Goal: Transaction & Acquisition: Purchase product/service

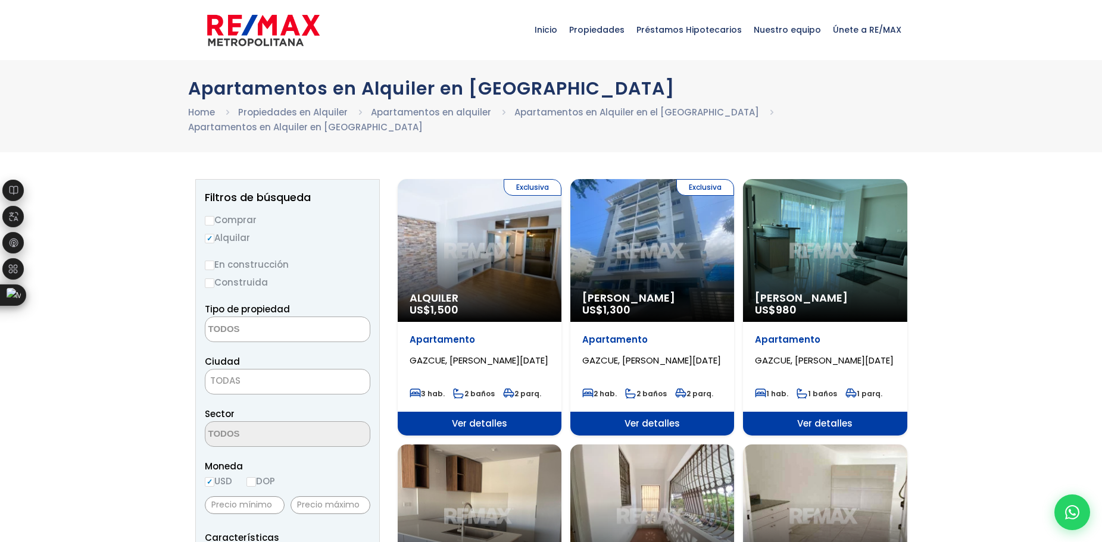
select select
click at [214, 216] on input "Comprar" at bounding box center [210, 221] width 10 height 10
radio input "true"
click at [291, 373] on span "TODAS" at bounding box center [287, 381] width 164 height 17
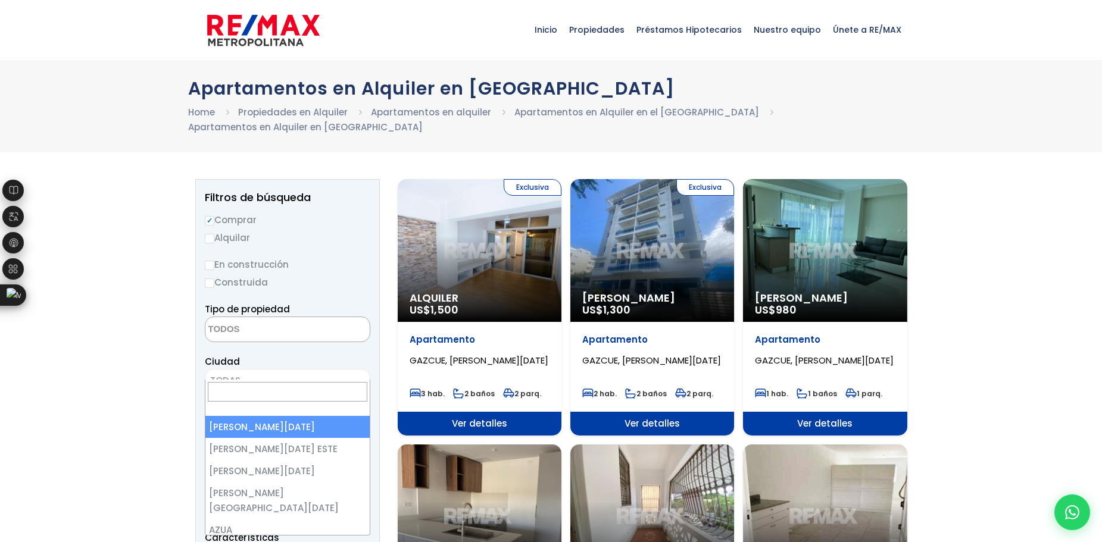
select select "1"
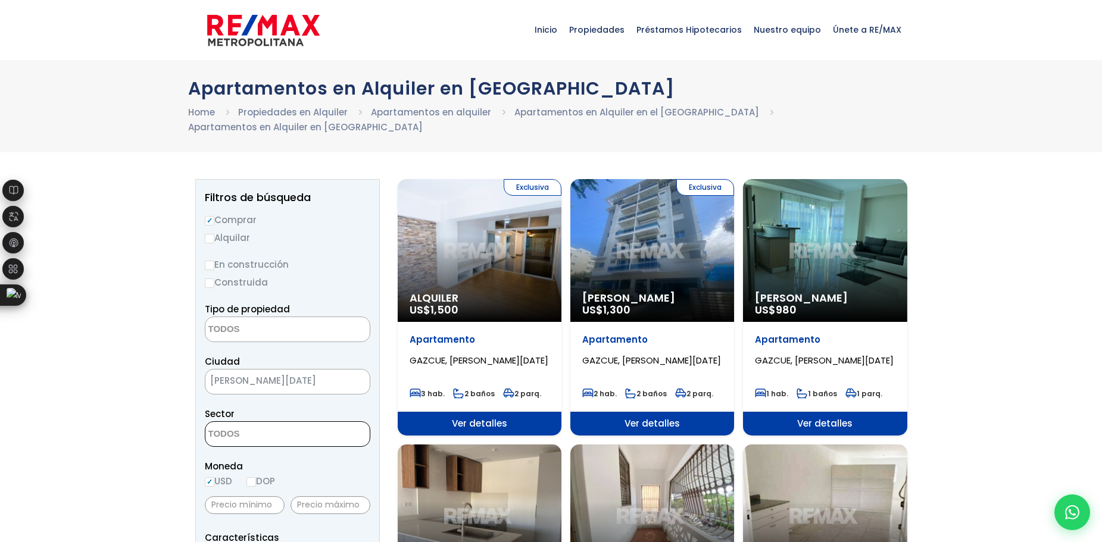
click at [302, 423] on textarea "Search" at bounding box center [263, 435] width 116 height 26
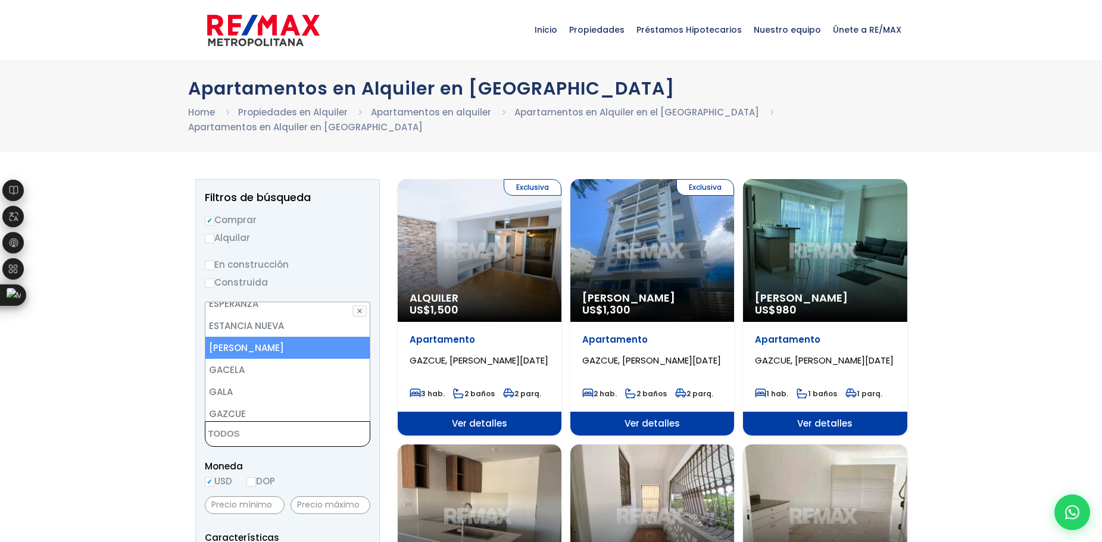
scroll to position [1905, 0]
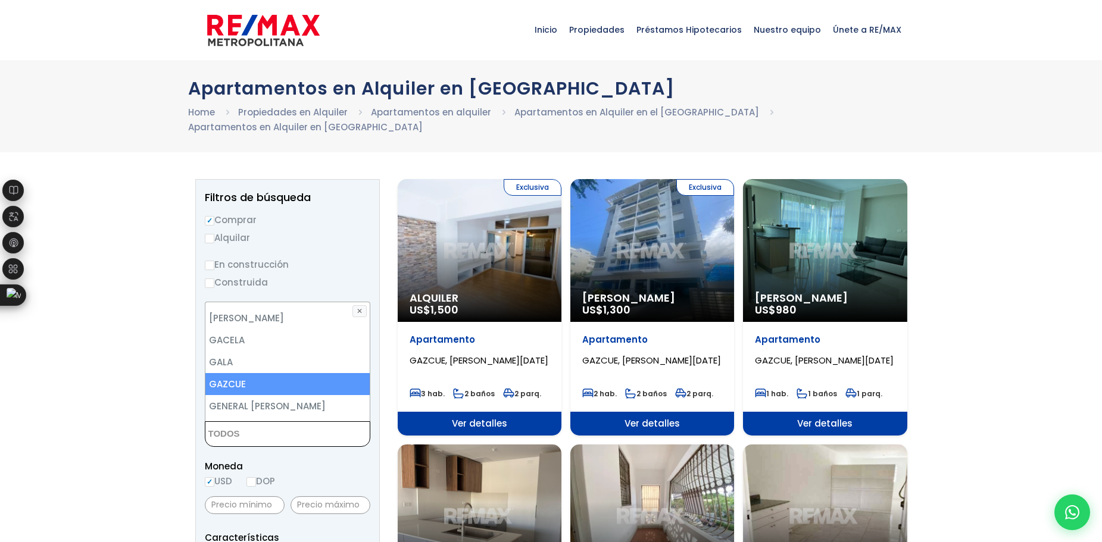
click at [267, 373] on li "GAZCUE" at bounding box center [287, 384] width 164 height 22
select select "206"
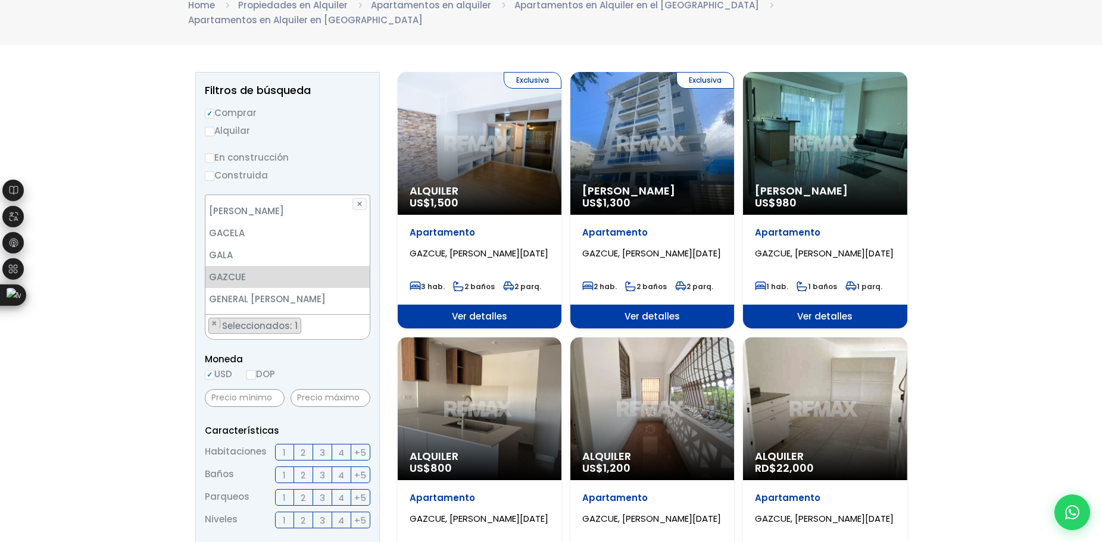
scroll to position [179, 0]
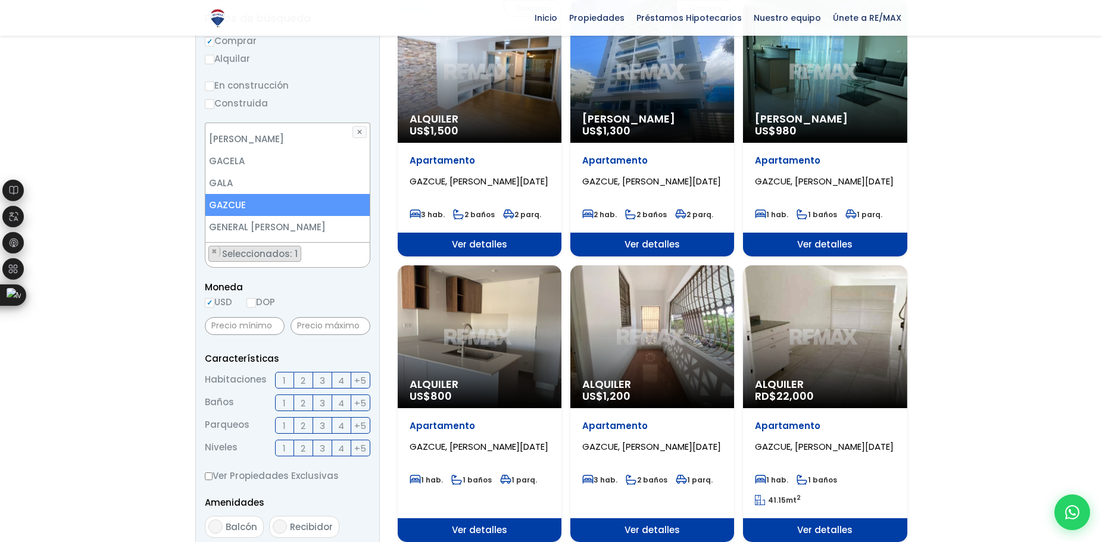
click at [246, 194] on li "GAZCUE" at bounding box center [287, 205] width 164 height 22
click at [243, 194] on li "GAZCUE" at bounding box center [287, 205] width 164 height 22
select select "206"
click at [323, 373] on span "3" at bounding box center [322, 380] width 5 height 15
click at [0, 0] on input "3" at bounding box center [0, 0] width 0 height 0
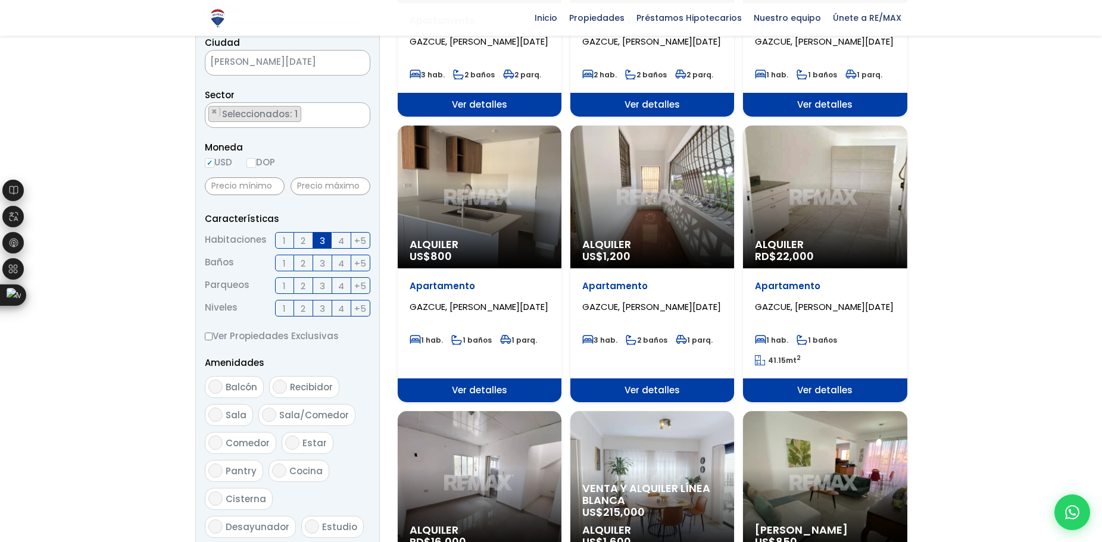
scroll to position [238, 0]
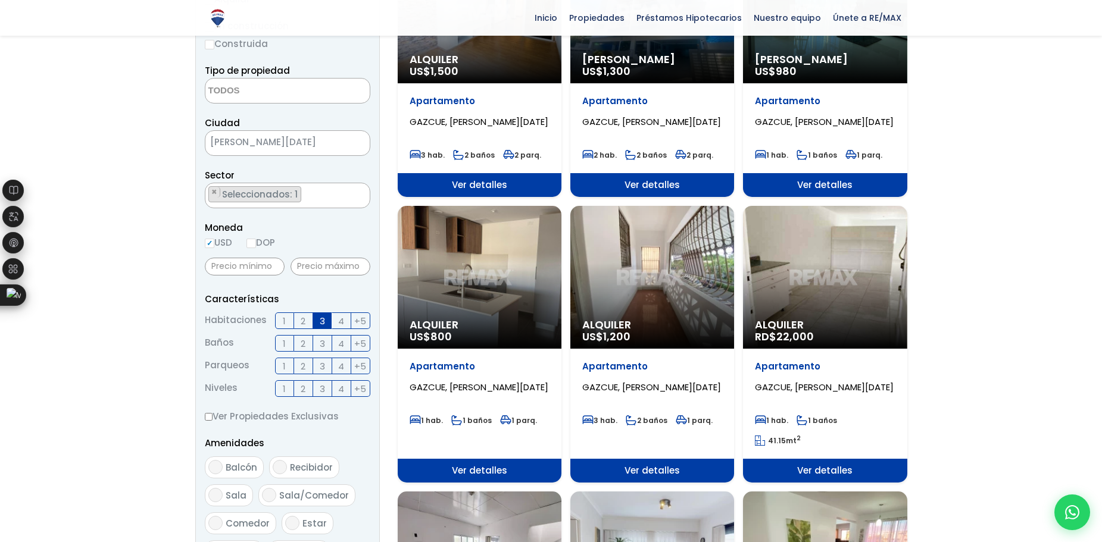
click at [343, 314] on span "4" at bounding box center [341, 321] width 6 height 15
click at [0, 0] on input "4" at bounding box center [0, 0] width 0 height 0
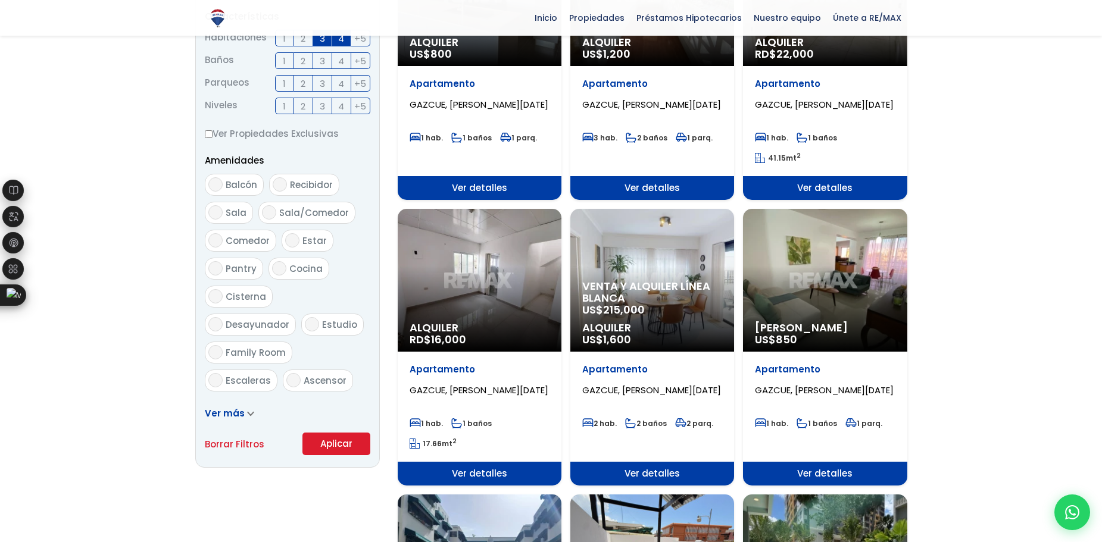
scroll to position [536, 0]
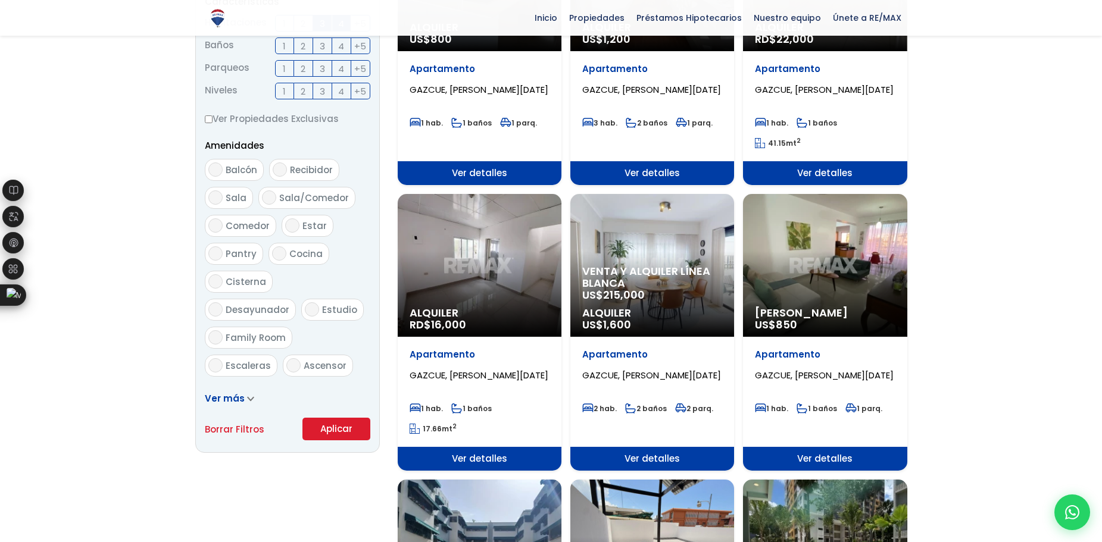
click at [339, 418] on button "Aplicar" at bounding box center [336, 429] width 68 height 23
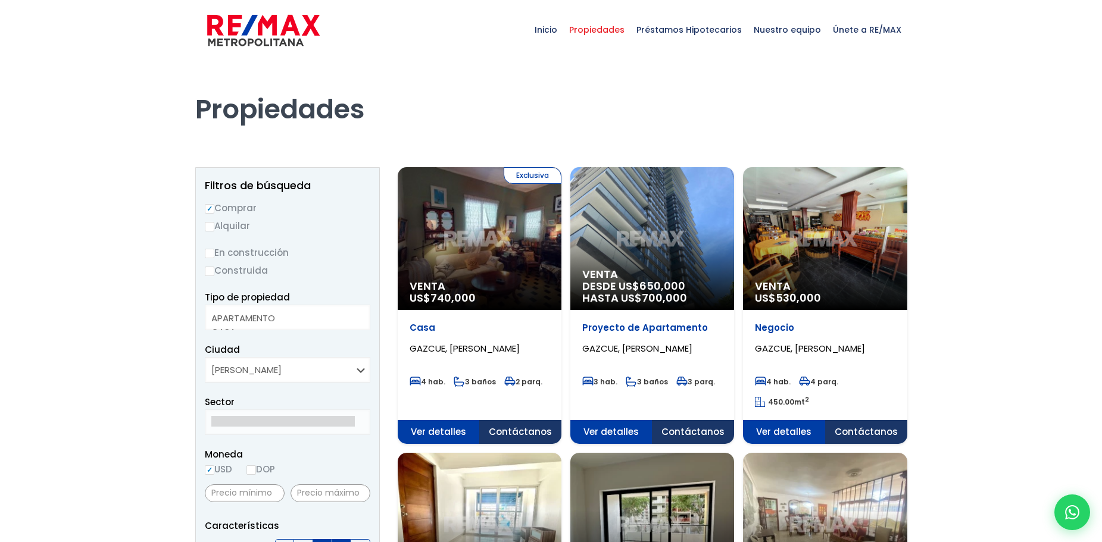
select select
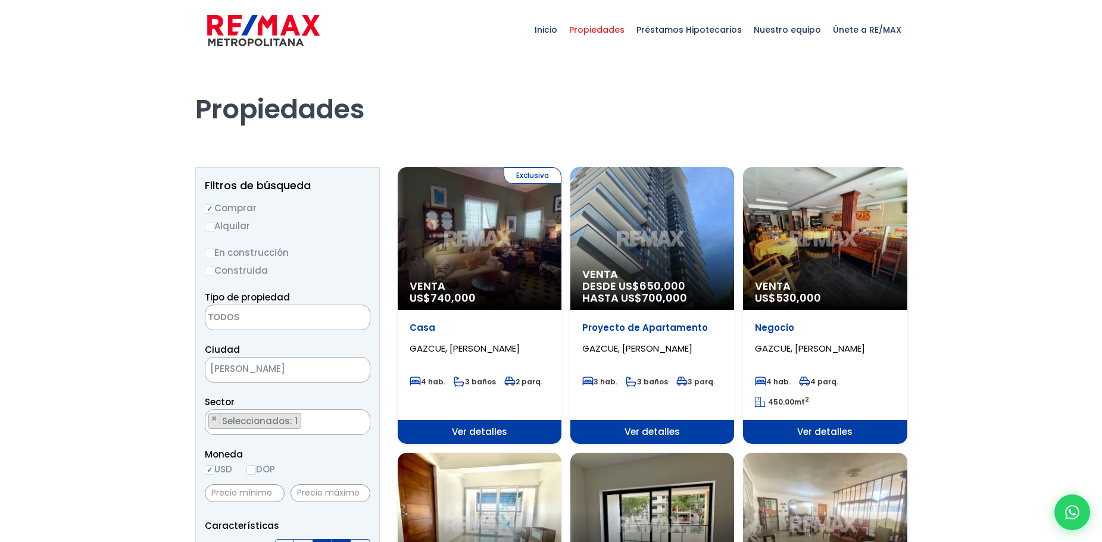
select select "206"
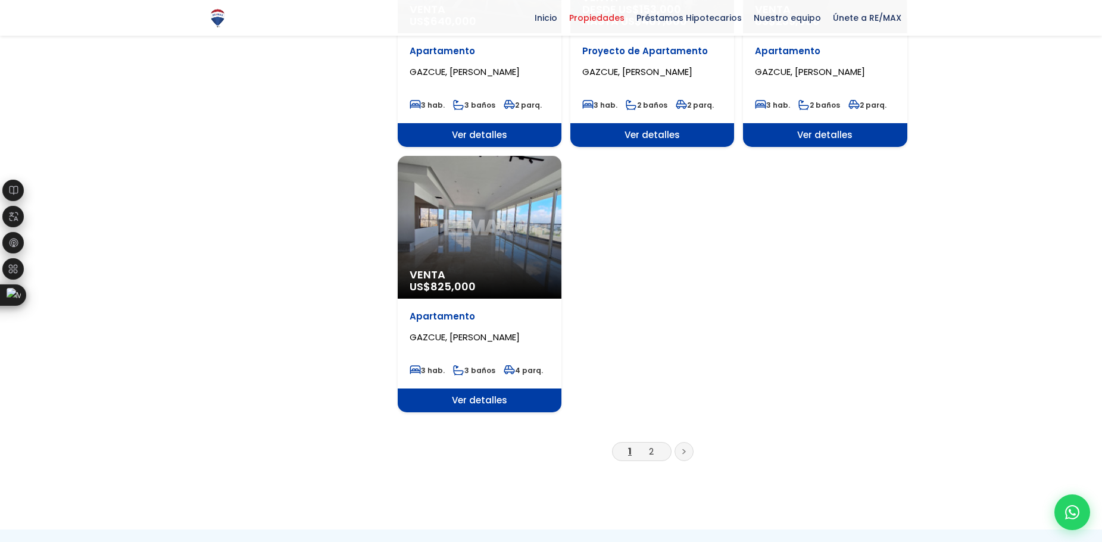
scroll to position [1488, 0]
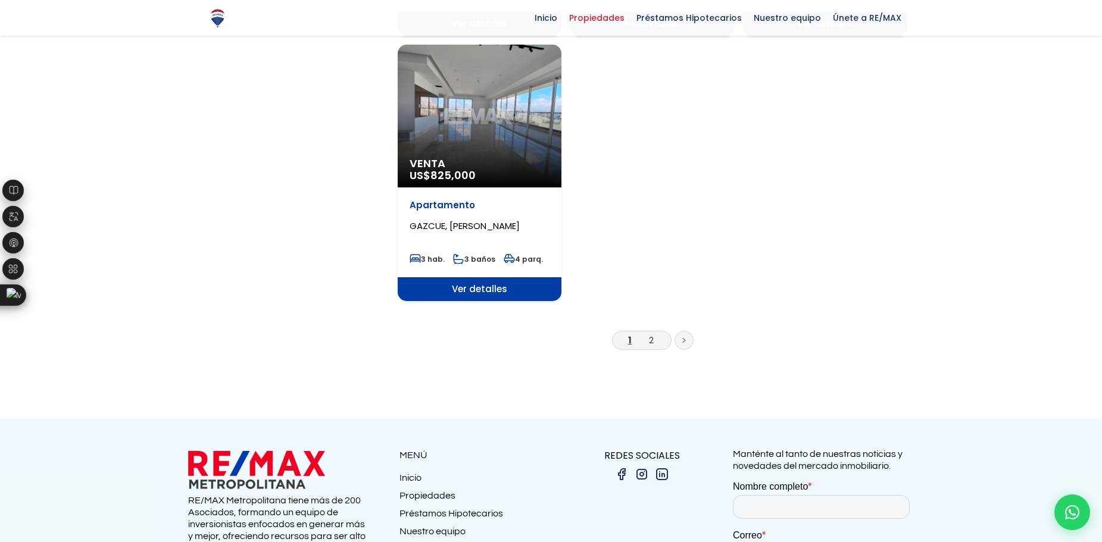
click at [655, 333] on li "2" at bounding box center [651, 340] width 19 height 15
click at [651, 334] on link "2" at bounding box center [651, 340] width 5 height 13
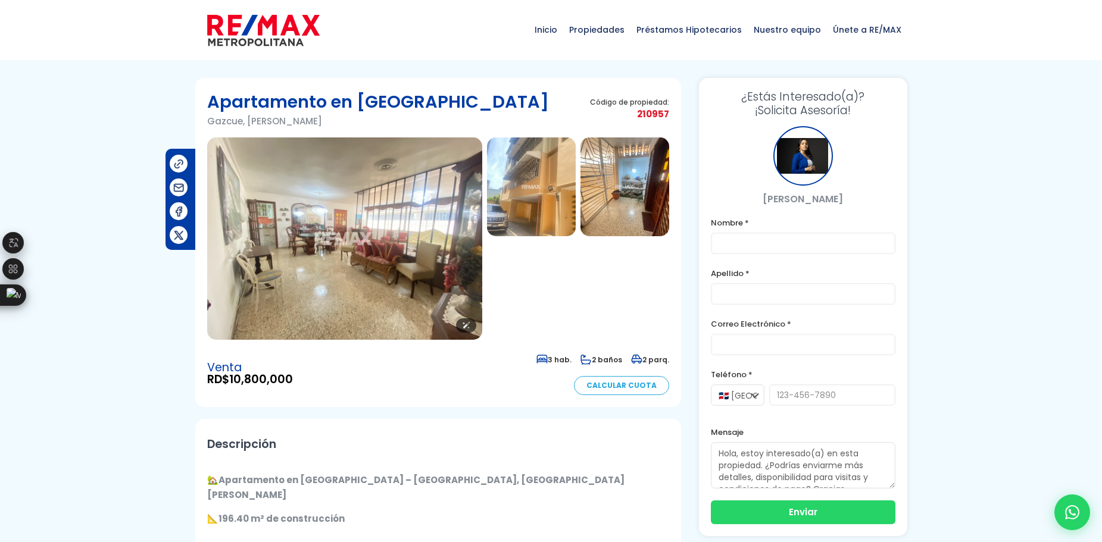
click at [372, 246] on img at bounding box center [344, 239] width 275 height 202
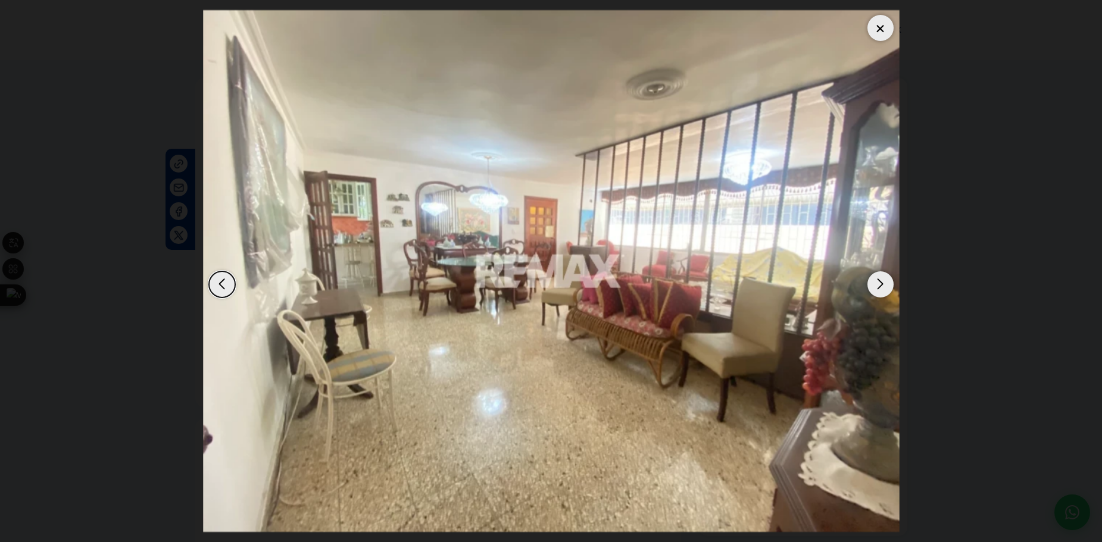
click at [869, 291] on div "Next slide" at bounding box center [880, 284] width 26 height 26
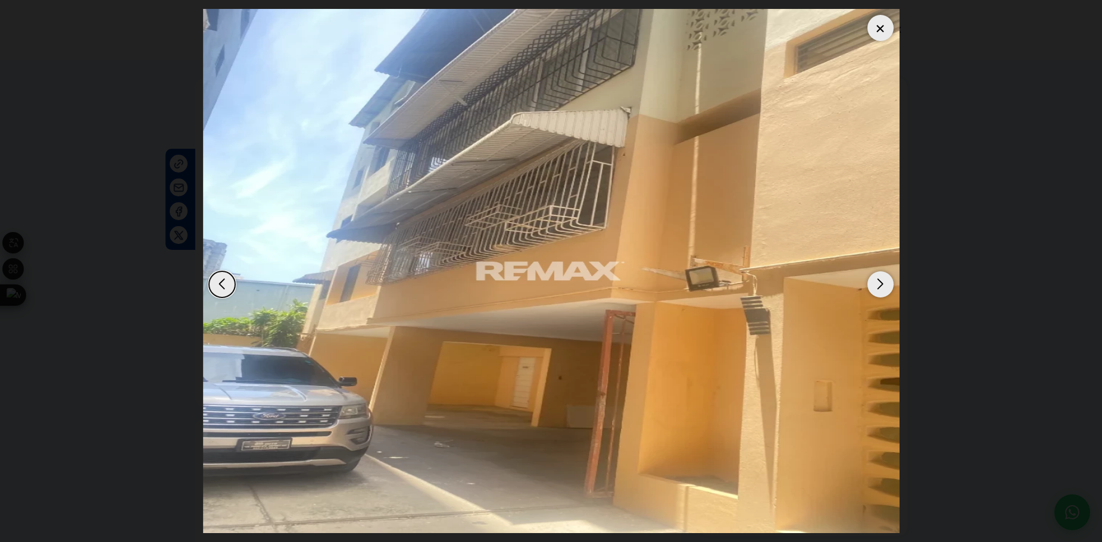
click at [869, 291] on div "Next slide" at bounding box center [880, 284] width 26 height 26
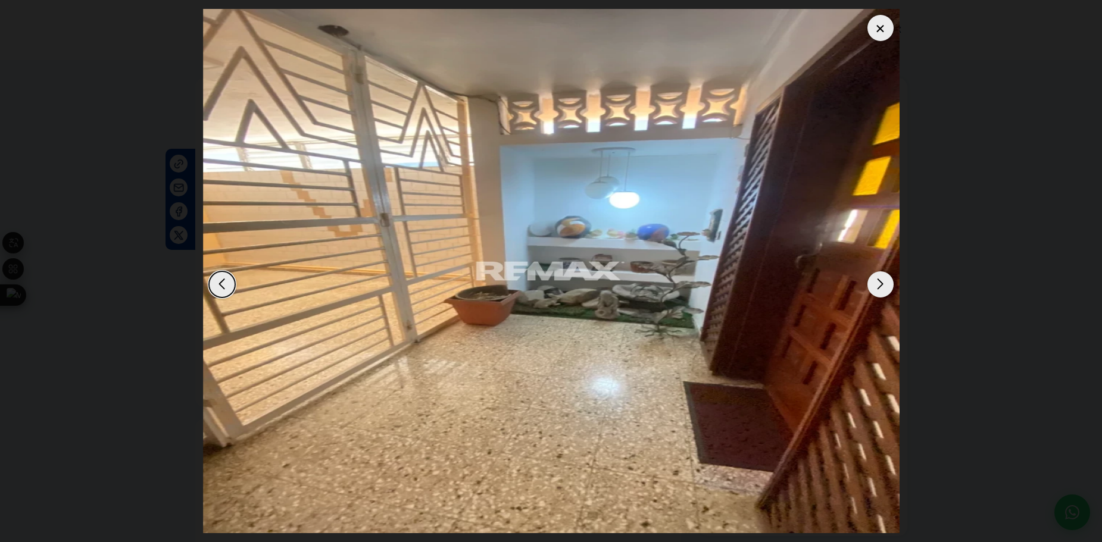
click at [869, 291] on div "Next slide" at bounding box center [880, 284] width 26 height 26
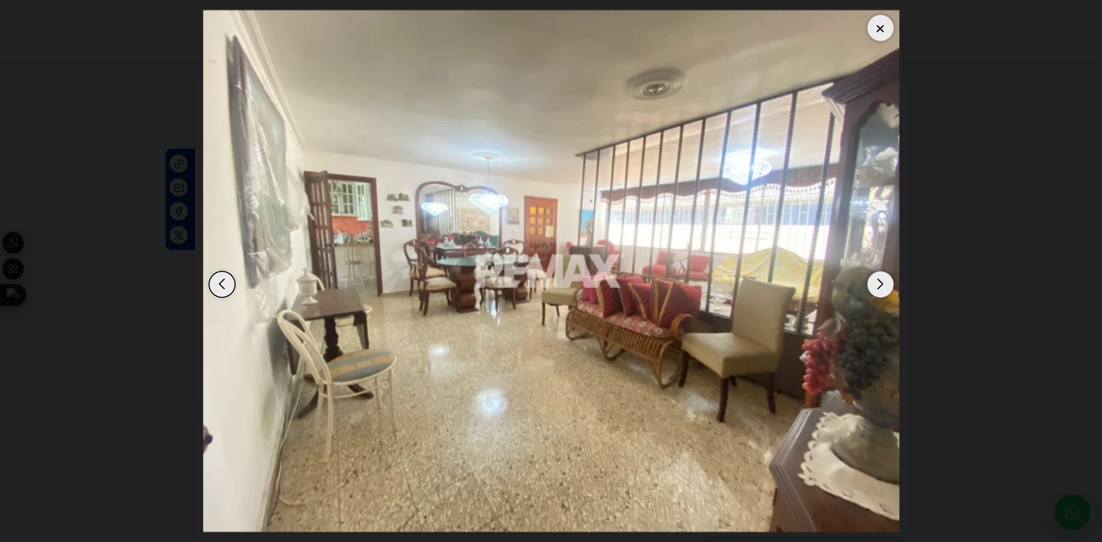
click at [869, 291] on div "Next slide" at bounding box center [880, 284] width 26 height 26
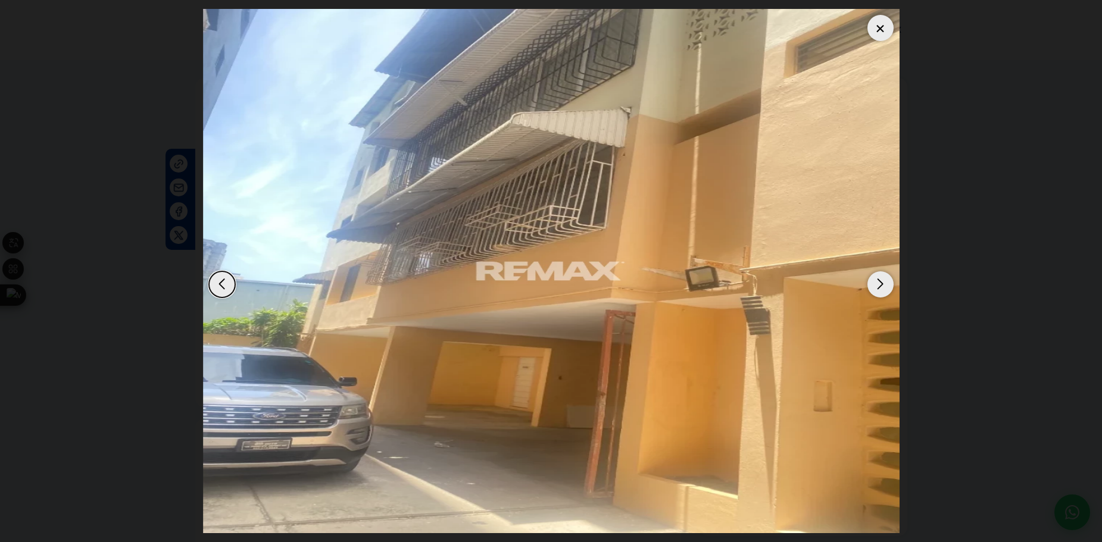
click at [869, 291] on div "Next slide" at bounding box center [880, 284] width 26 height 26
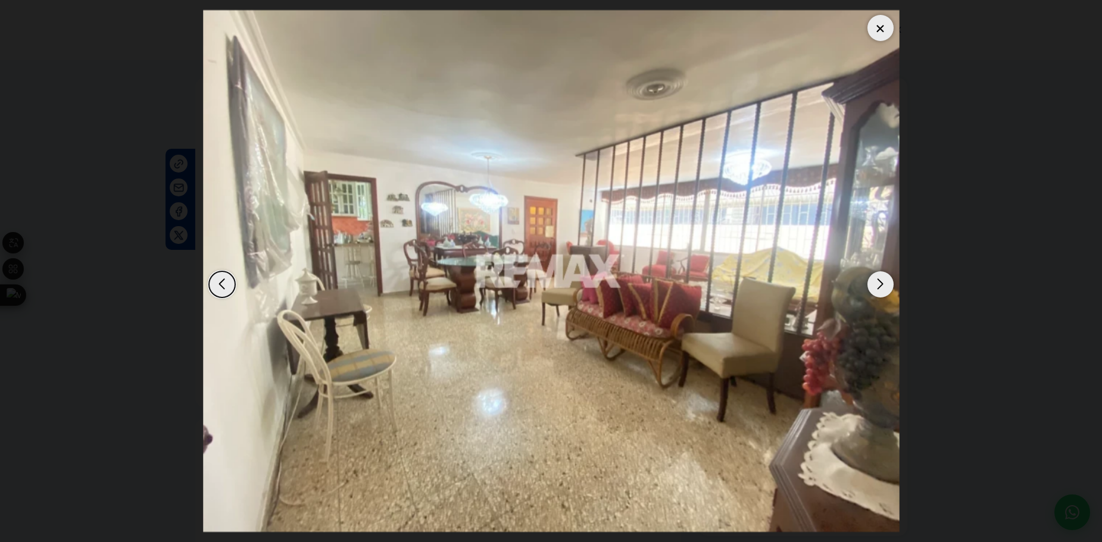
click at [884, 30] on div at bounding box center [880, 28] width 26 height 26
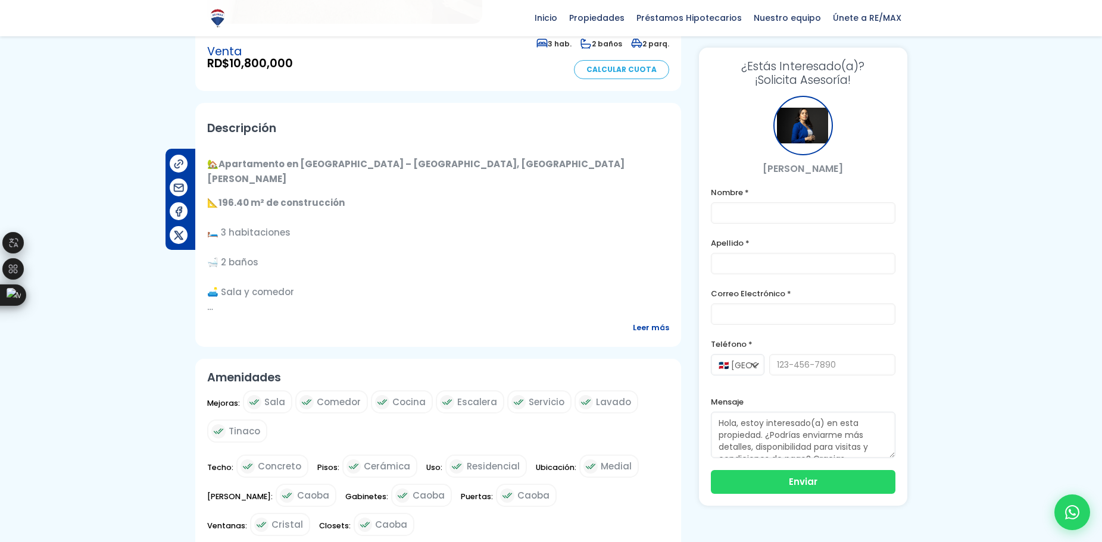
scroll to position [298, 0]
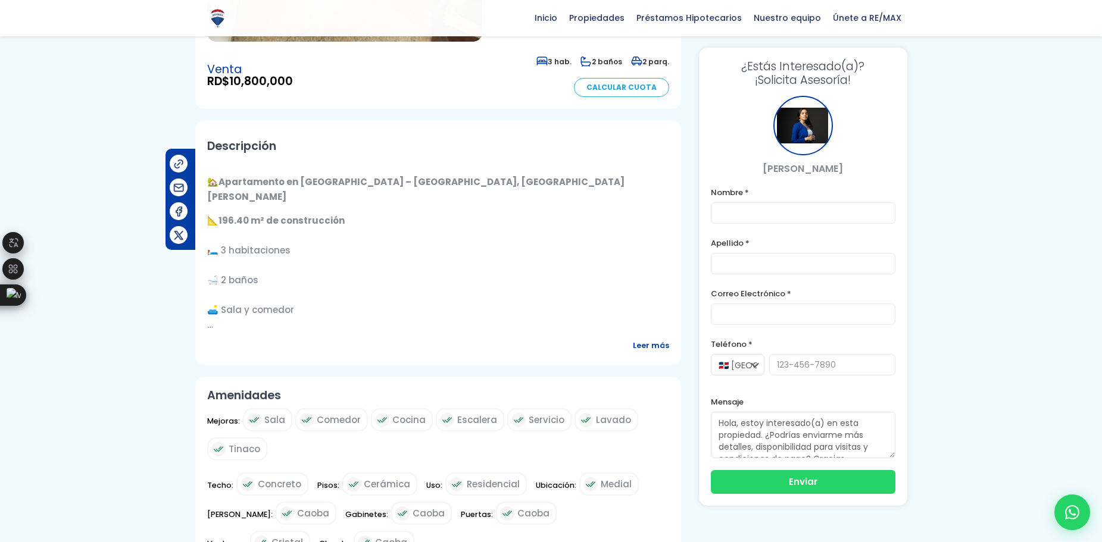
click at [657, 341] on span "Leer más" at bounding box center [651, 345] width 36 height 15
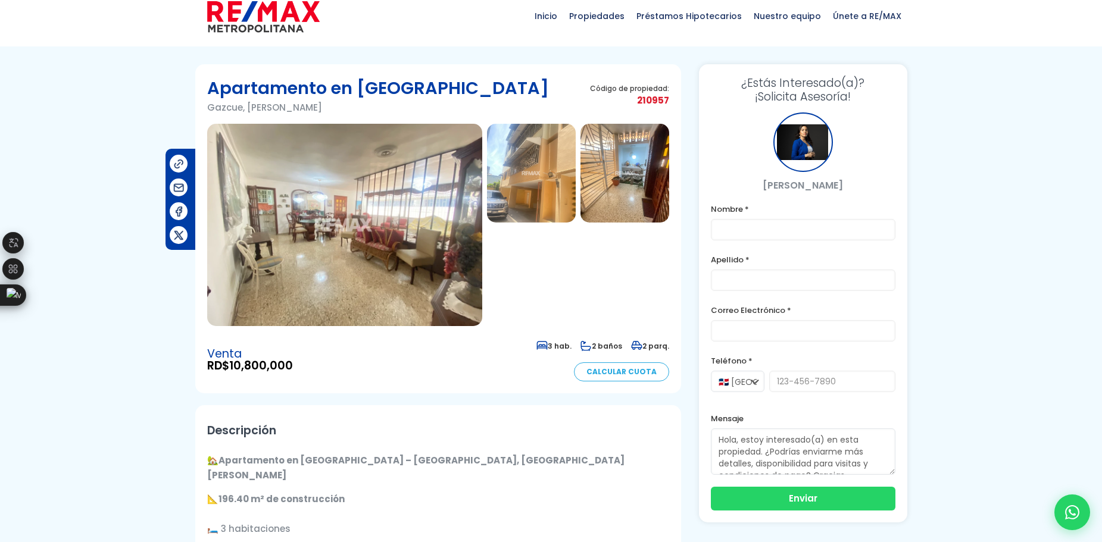
scroll to position [0, 0]
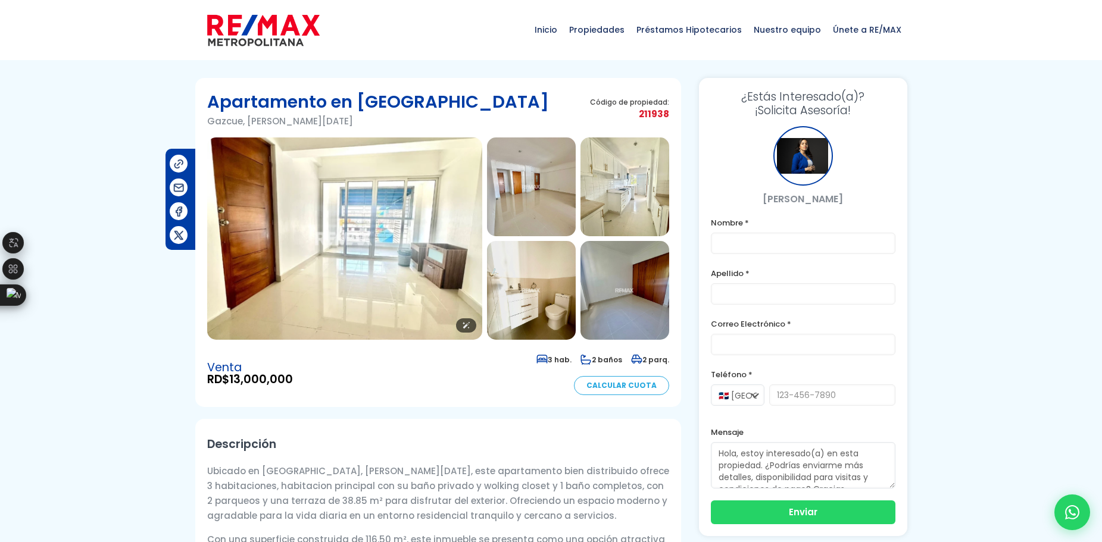
click at [420, 193] on img at bounding box center [344, 239] width 275 height 202
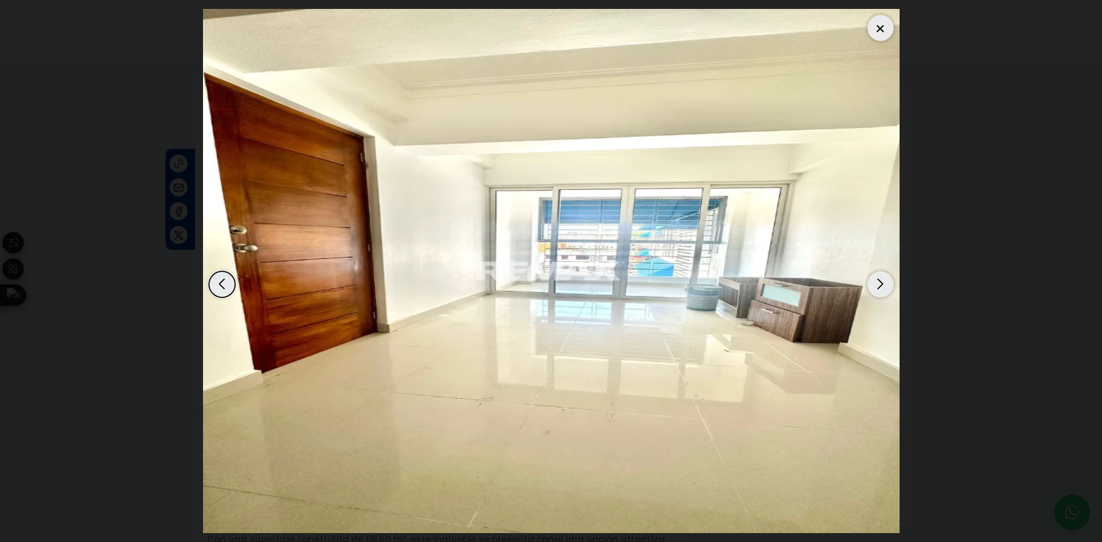
click at [884, 286] on div "Next slide" at bounding box center [880, 284] width 26 height 26
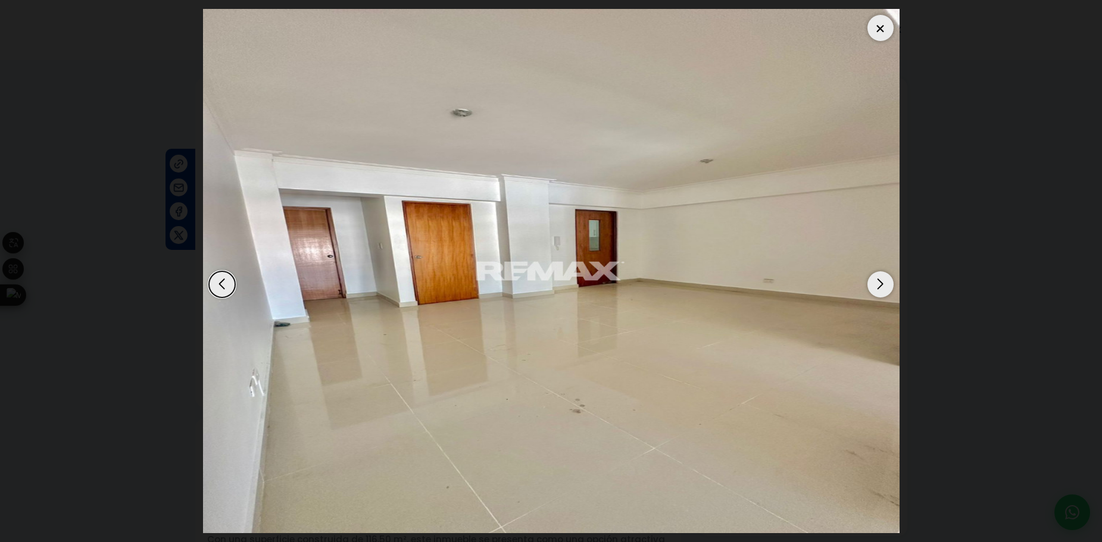
click at [884, 286] on div "Next slide" at bounding box center [880, 284] width 26 height 26
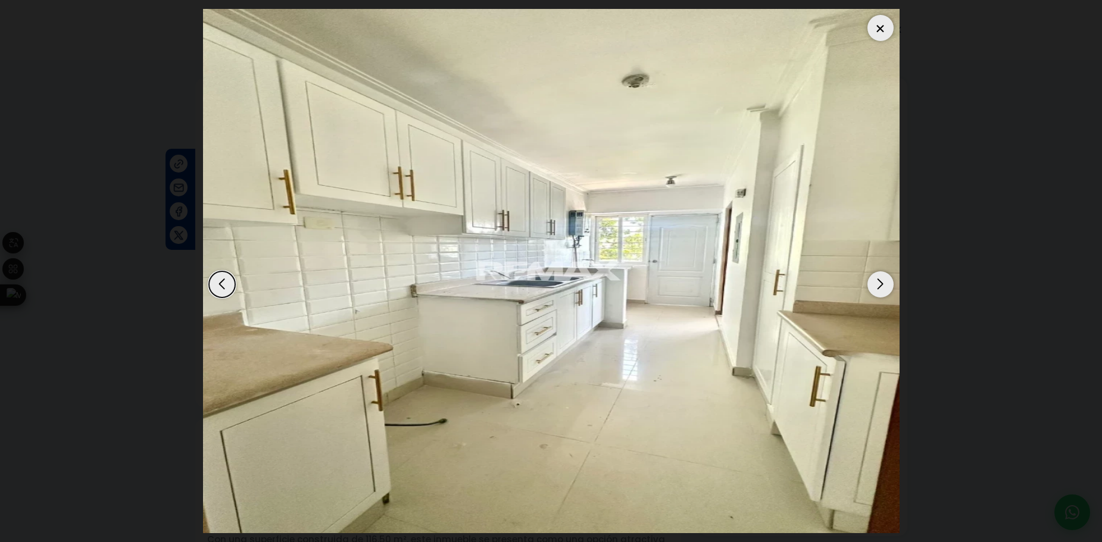
click at [884, 286] on div "Next slide" at bounding box center [880, 284] width 26 height 26
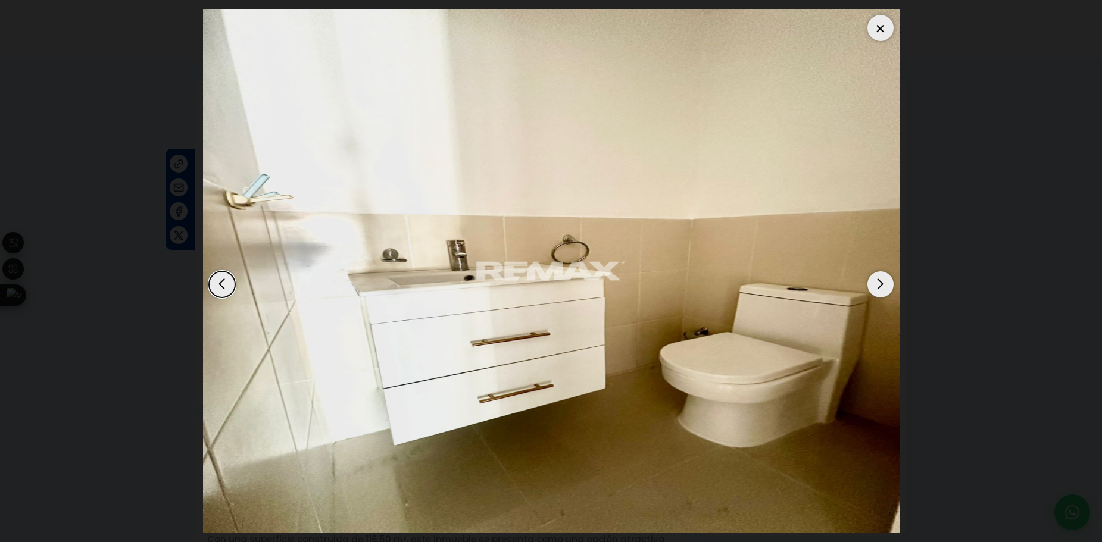
click at [884, 286] on div "Next slide" at bounding box center [880, 284] width 26 height 26
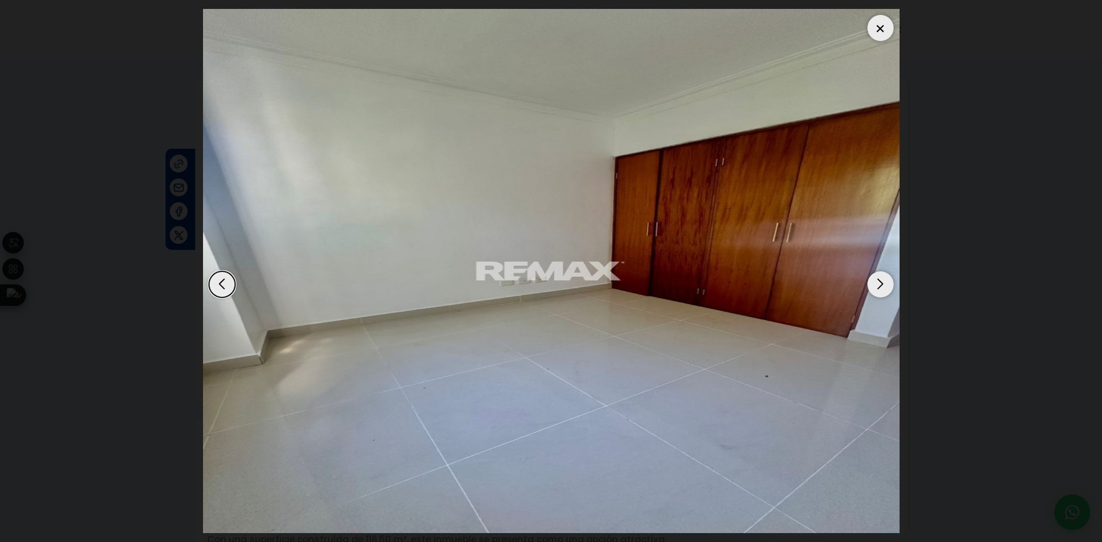
click at [884, 286] on div "Next slide" at bounding box center [880, 284] width 26 height 26
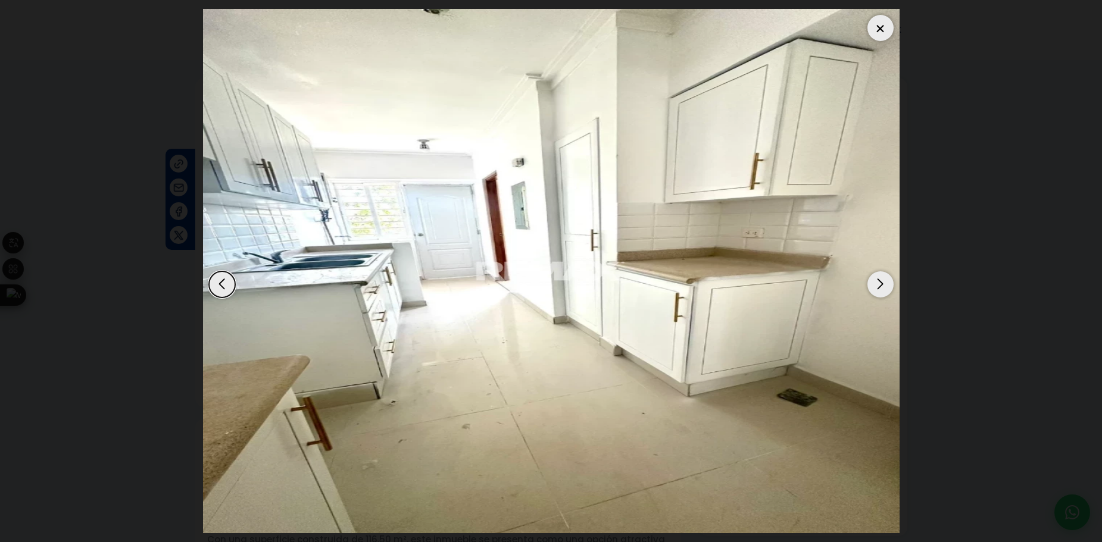
click at [884, 286] on div "Next slide" at bounding box center [880, 284] width 26 height 26
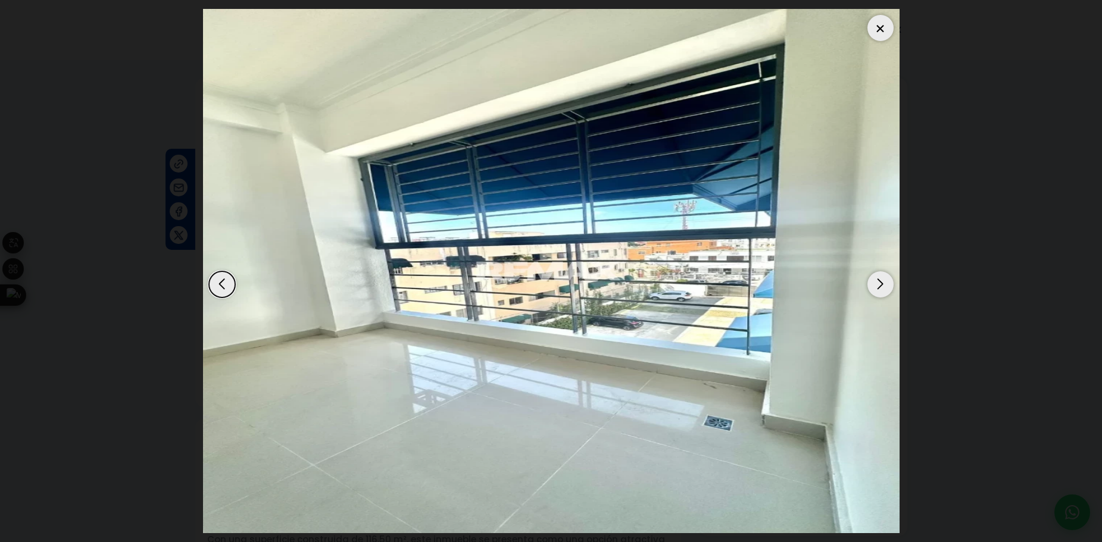
click at [884, 286] on div "Next slide" at bounding box center [880, 284] width 26 height 26
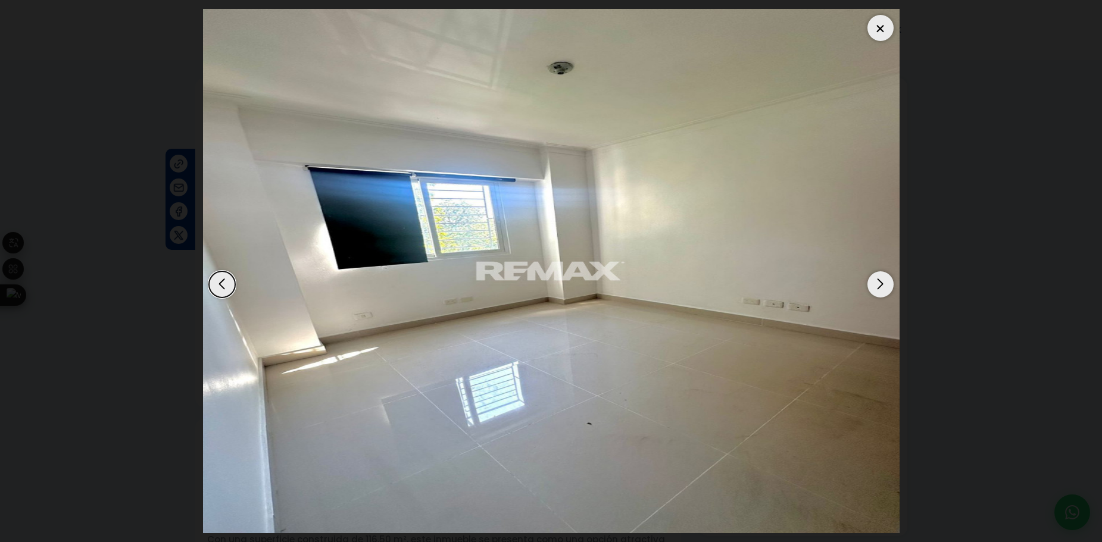
click at [876, 30] on div at bounding box center [880, 28] width 26 height 26
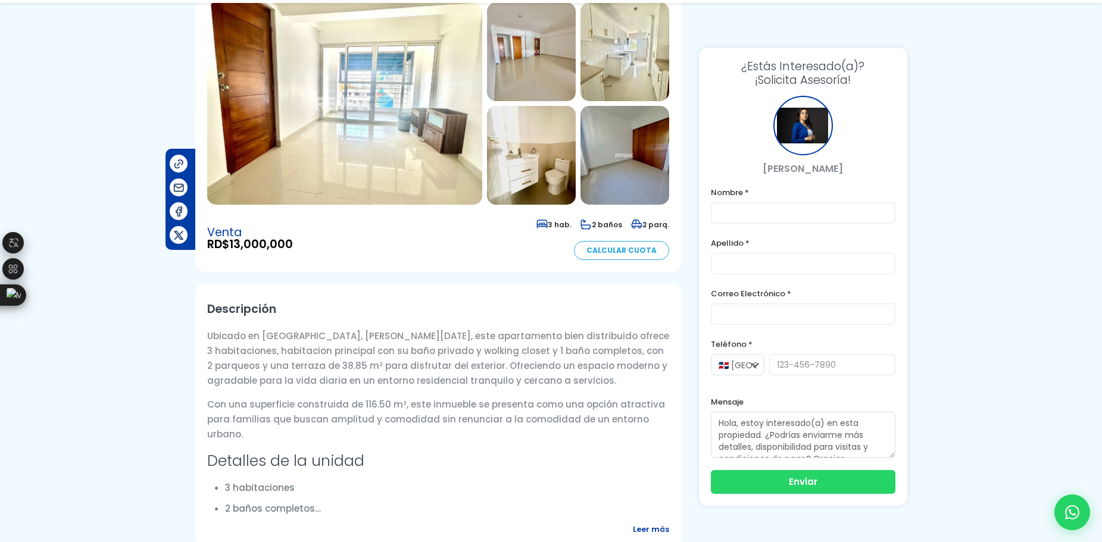
scroll to position [179, 0]
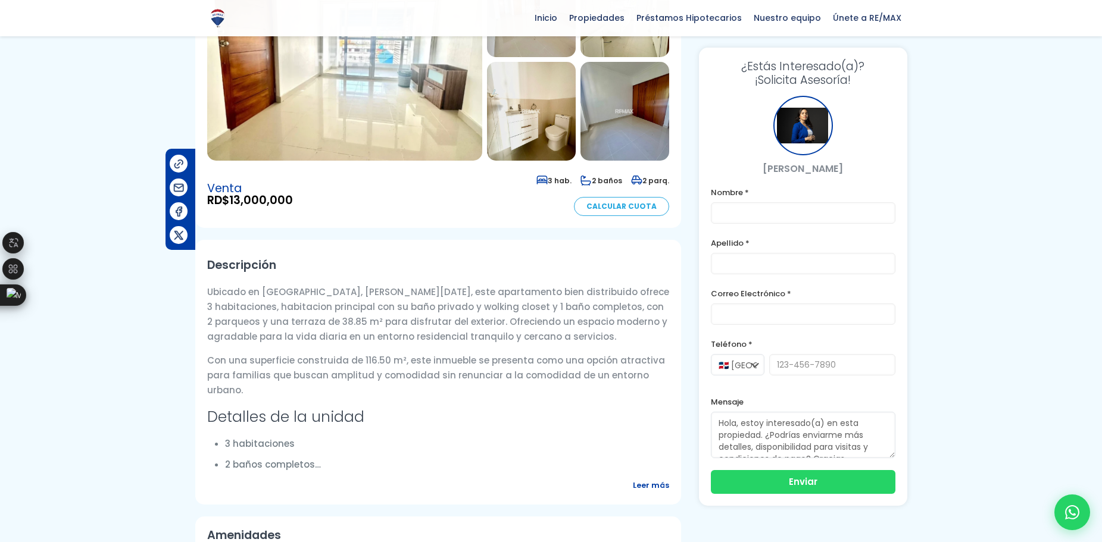
click at [649, 493] on span "Leer más" at bounding box center [651, 485] width 36 height 15
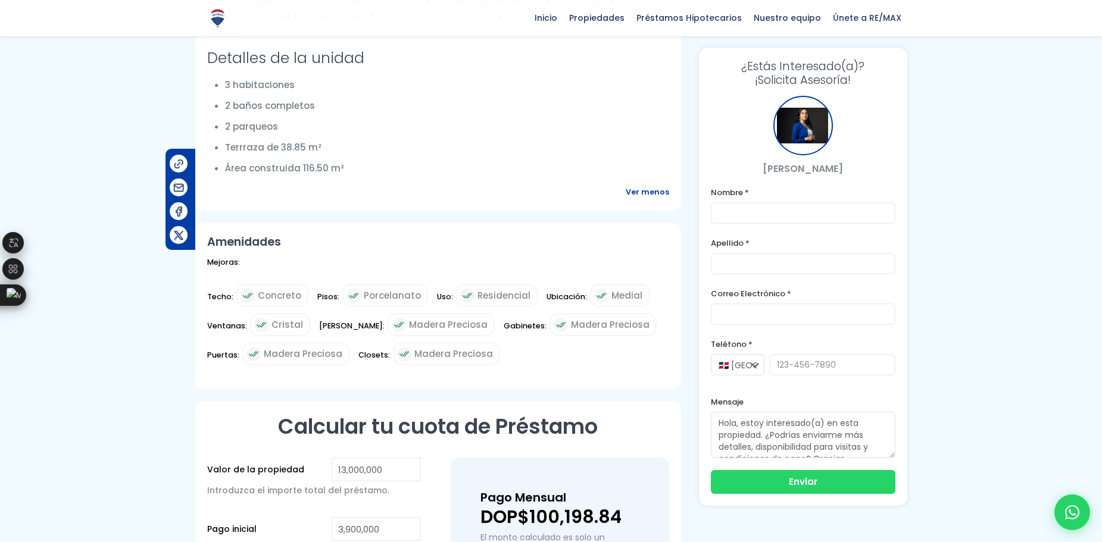
scroll to position [595, 0]
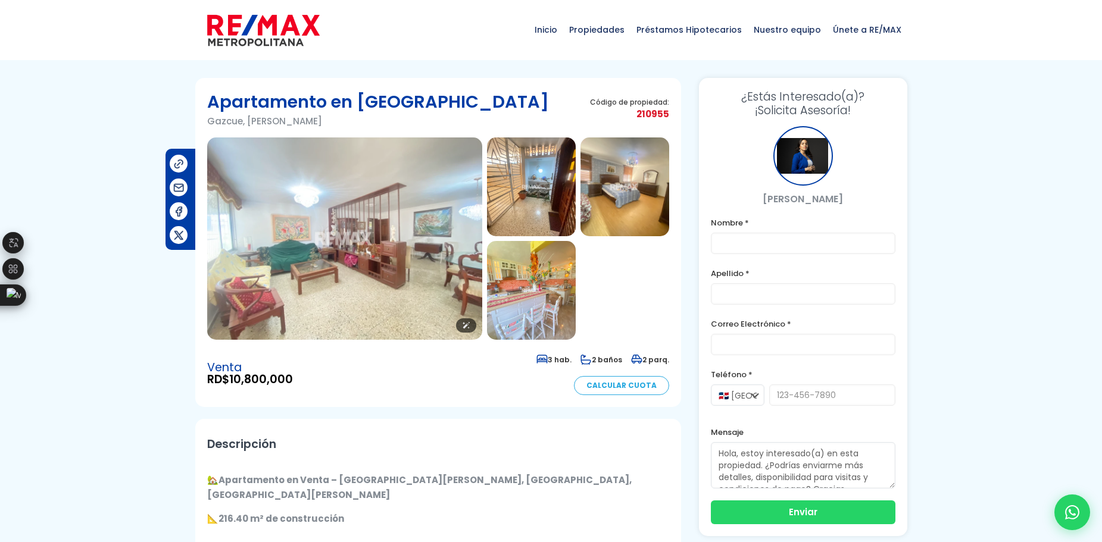
click at [363, 250] on img at bounding box center [344, 239] width 275 height 202
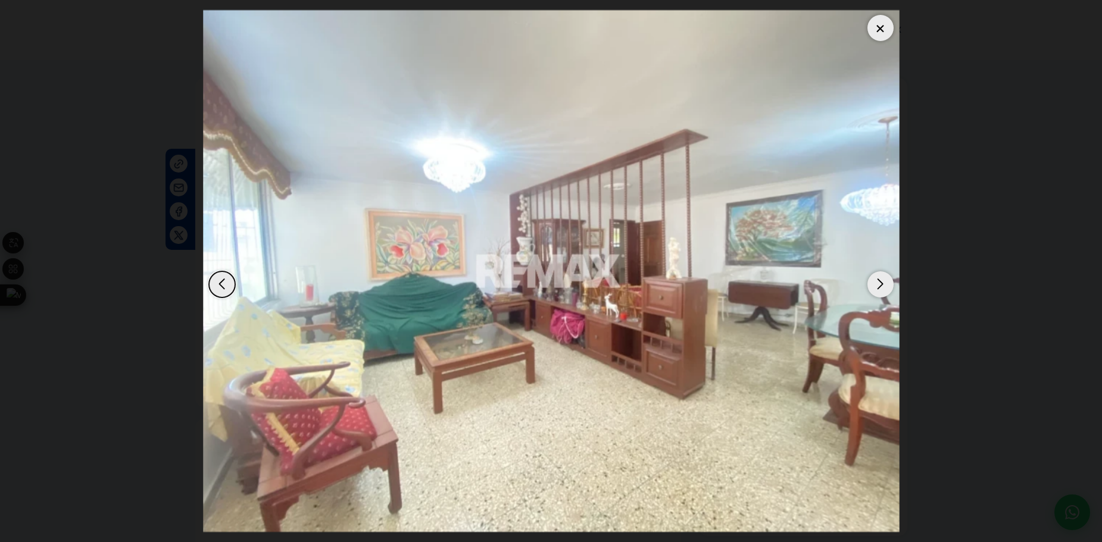
click at [888, 279] on div "Next slide" at bounding box center [880, 284] width 26 height 26
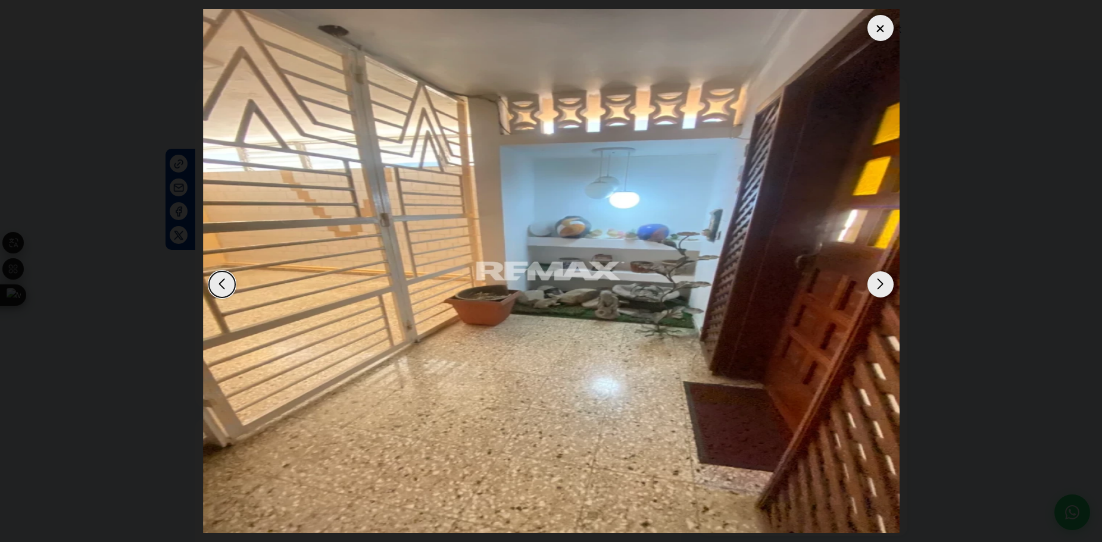
click at [888, 279] on div "Next slide" at bounding box center [880, 284] width 26 height 26
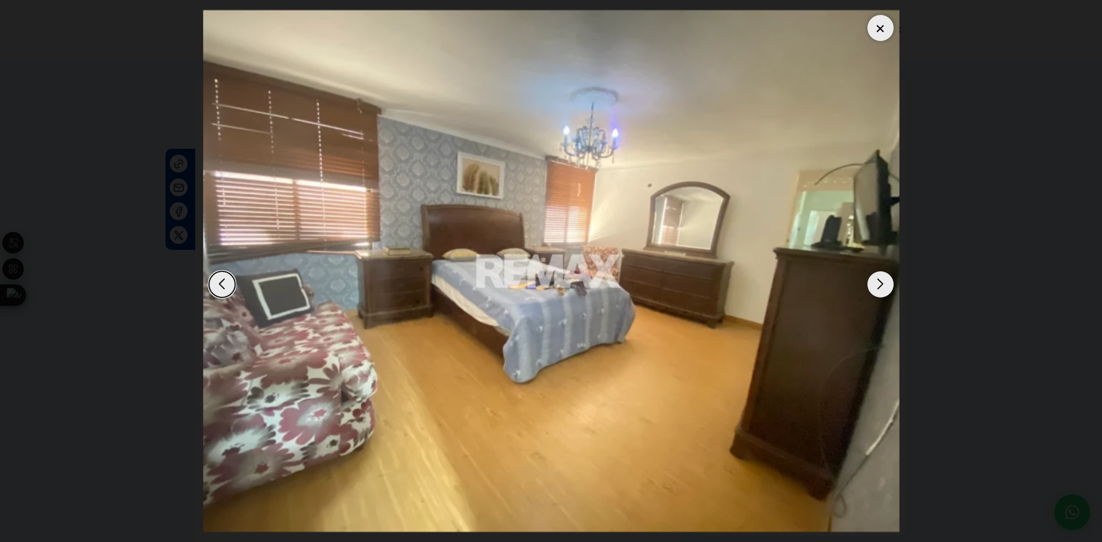
click at [888, 279] on div "Next slide" at bounding box center [880, 284] width 26 height 26
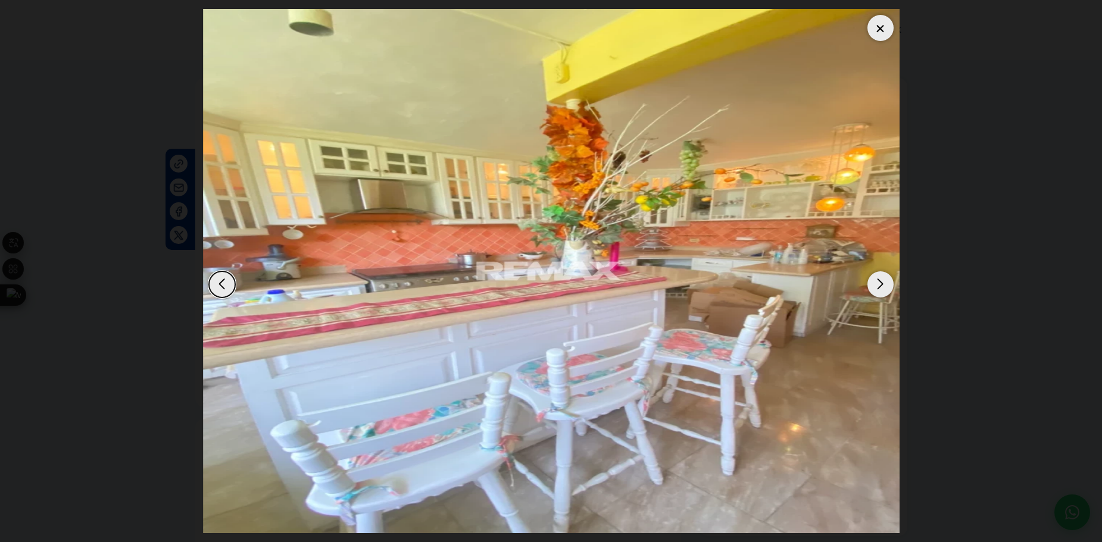
click at [888, 279] on div "Next slide" at bounding box center [880, 284] width 26 height 26
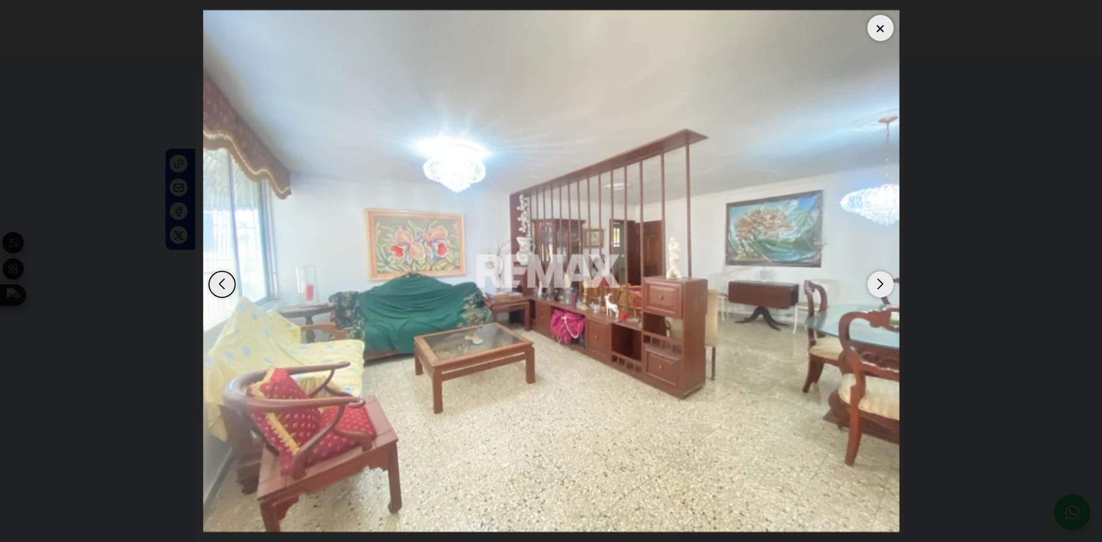
click at [888, 279] on div "Next slide" at bounding box center [880, 284] width 26 height 26
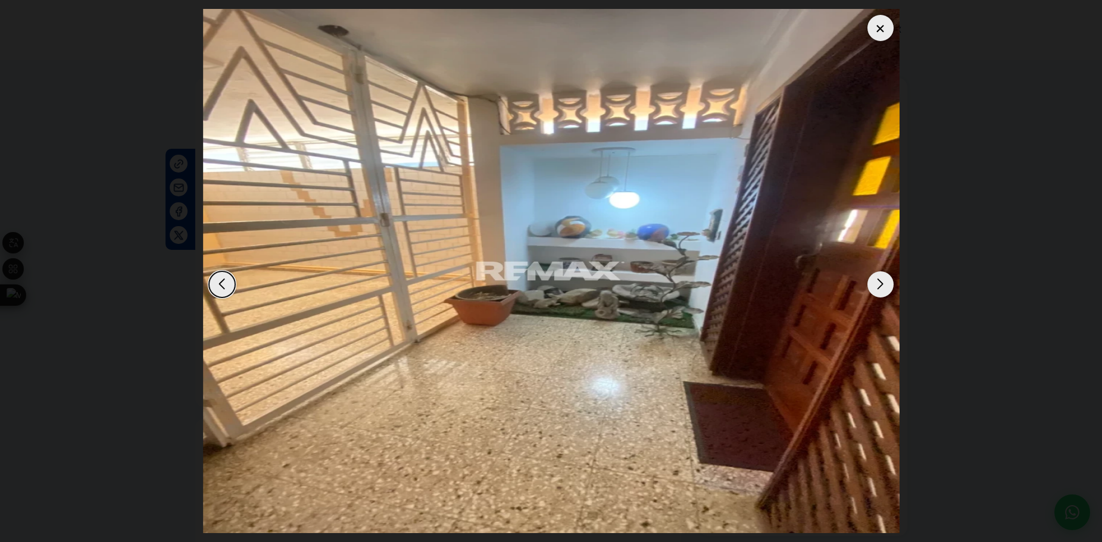
click at [882, 34] on div at bounding box center [880, 28] width 26 height 26
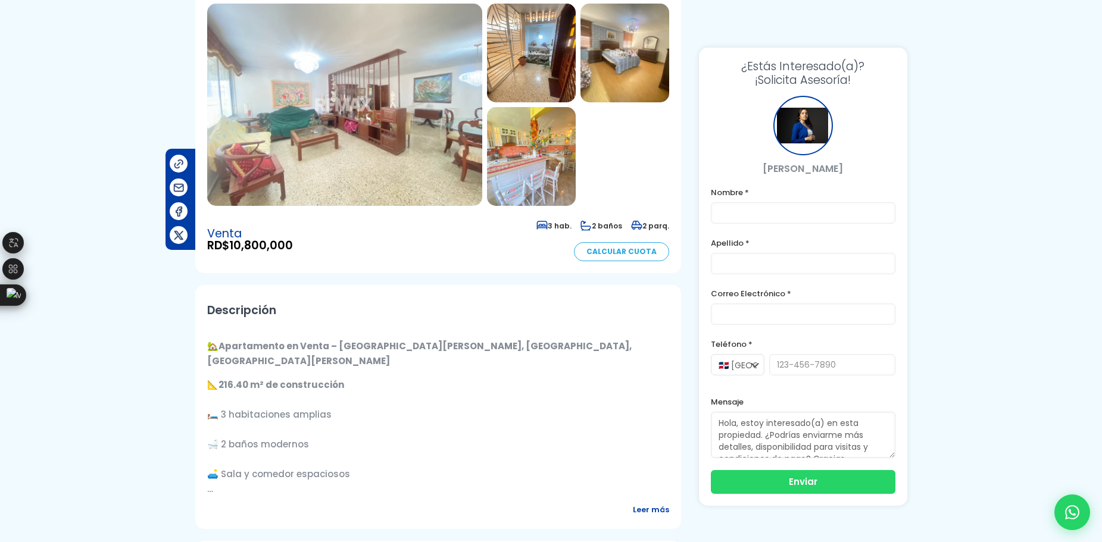
scroll to position [298, 0]
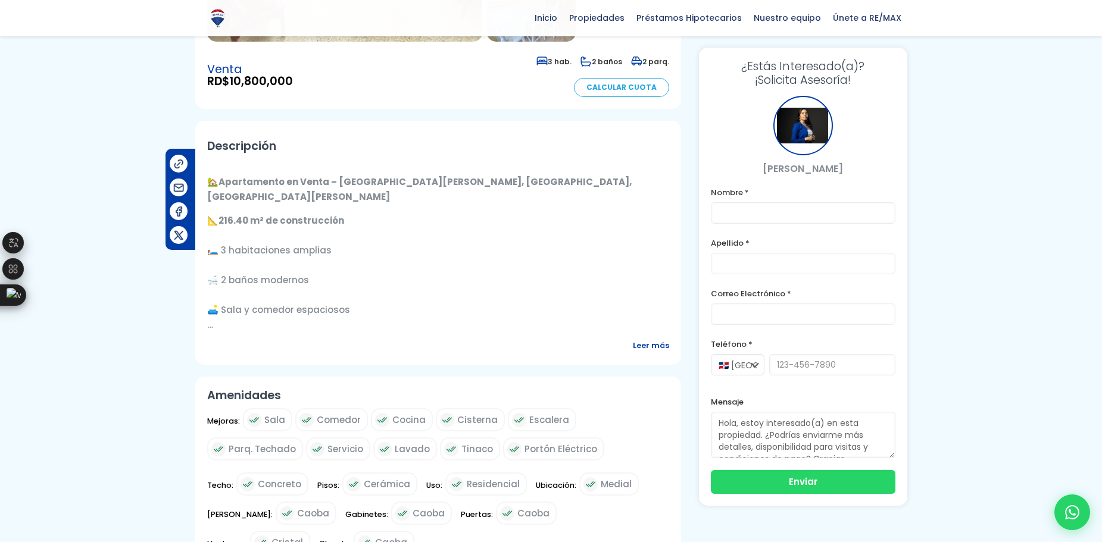
click at [663, 342] on span "Leer más" at bounding box center [651, 345] width 36 height 15
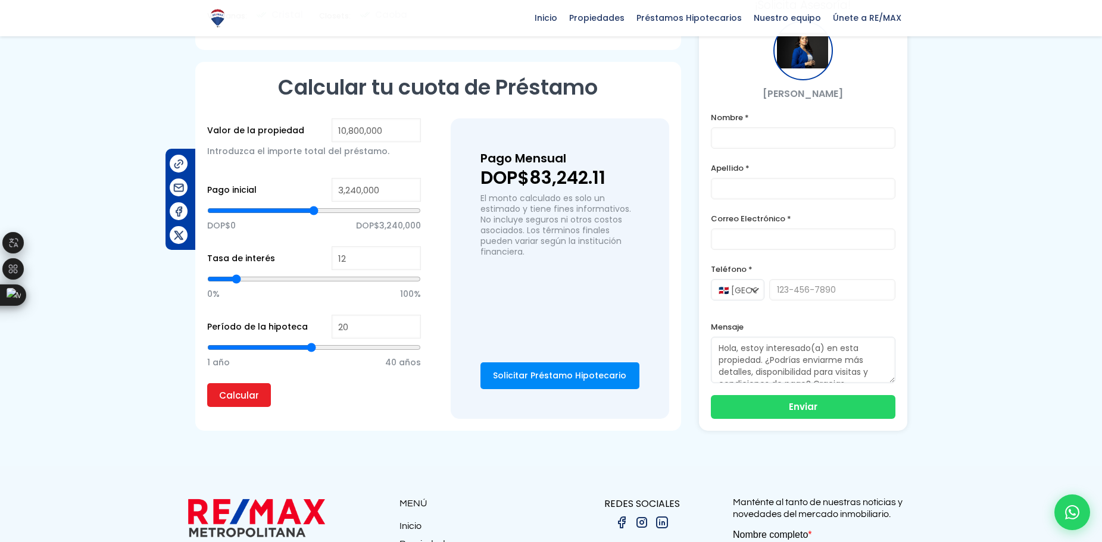
scroll to position [1044, 0]
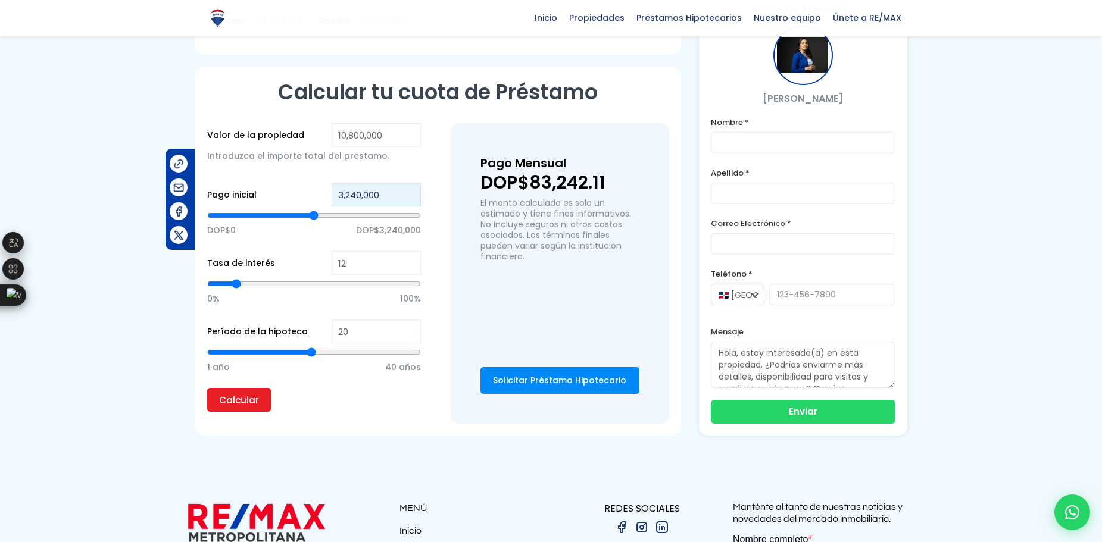
drag, startPoint x: 395, startPoint y: 183, endPoint x: 248, endPoint y: 186, distance: 146.5
click at [248, 186] on div "Pago inicial 3,240,000 DOP$0 DOP$3,240,000" at bounding box center [314, 217] width 214 height 68
type input "5,426,405"
type input "5426405"
type input "5,395,397"
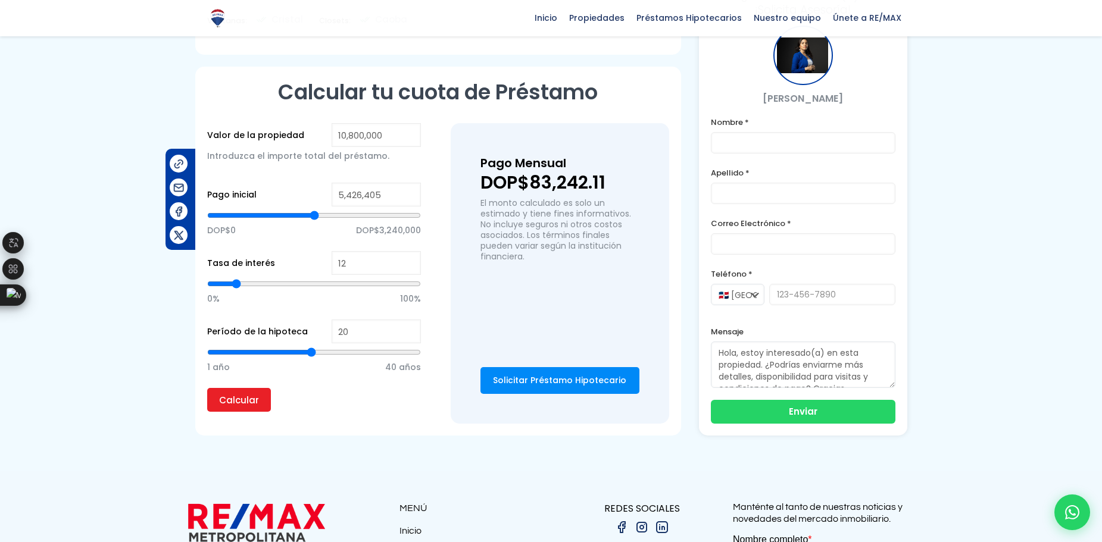
type input "5395397"
type input "5,364,389"
type input "5364389"
type input "5,333,381"
type input "5333381"
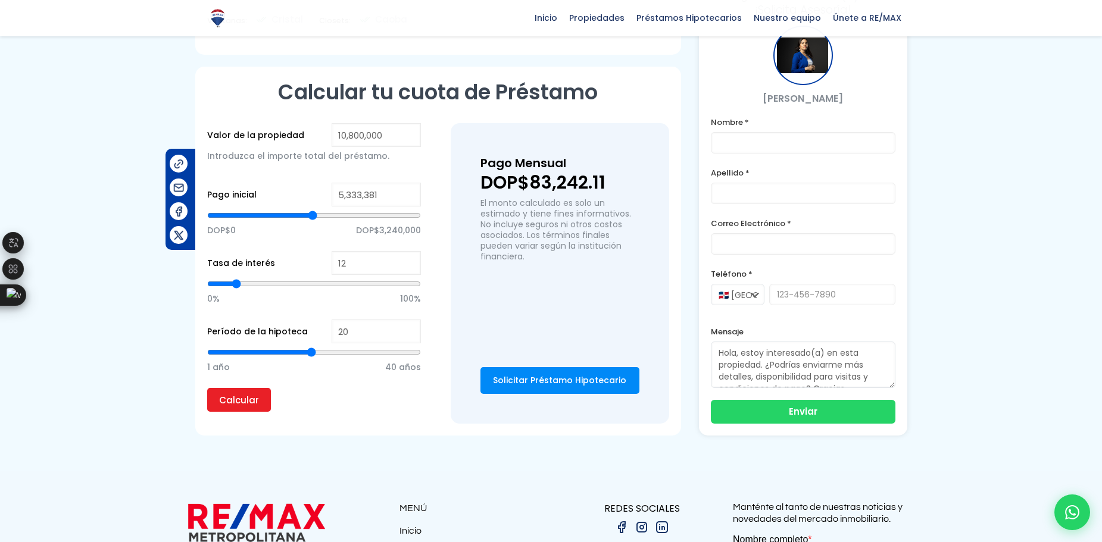
type input "5,302,373"
type input "5302373"
type input "5,271,365"
type input "5271365"
type input "5,240,357"
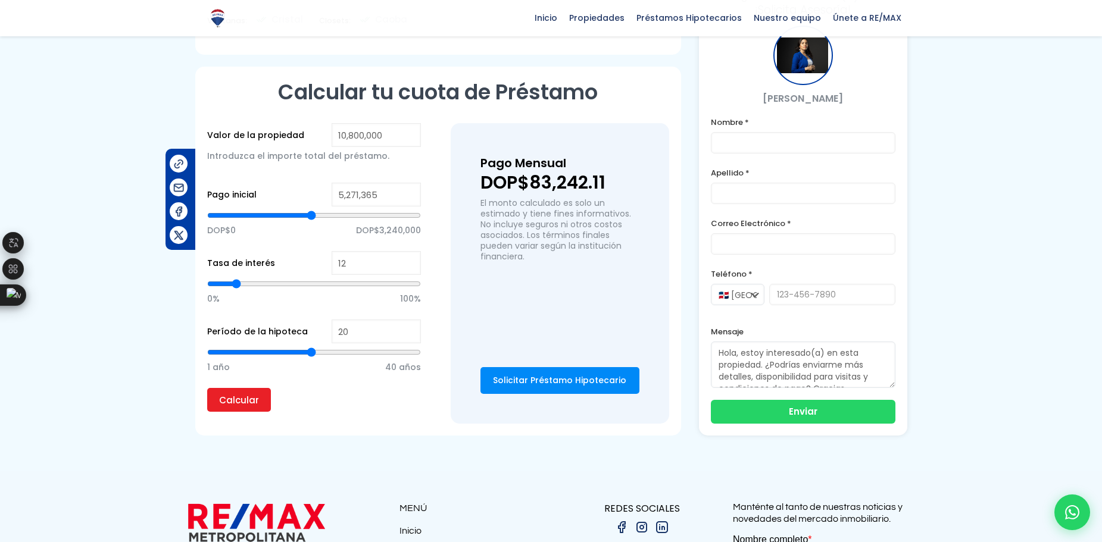
type input "5240357"
type input "5,209,349"
type input "5209349"
type input "5,178,341"
type input "5178341"
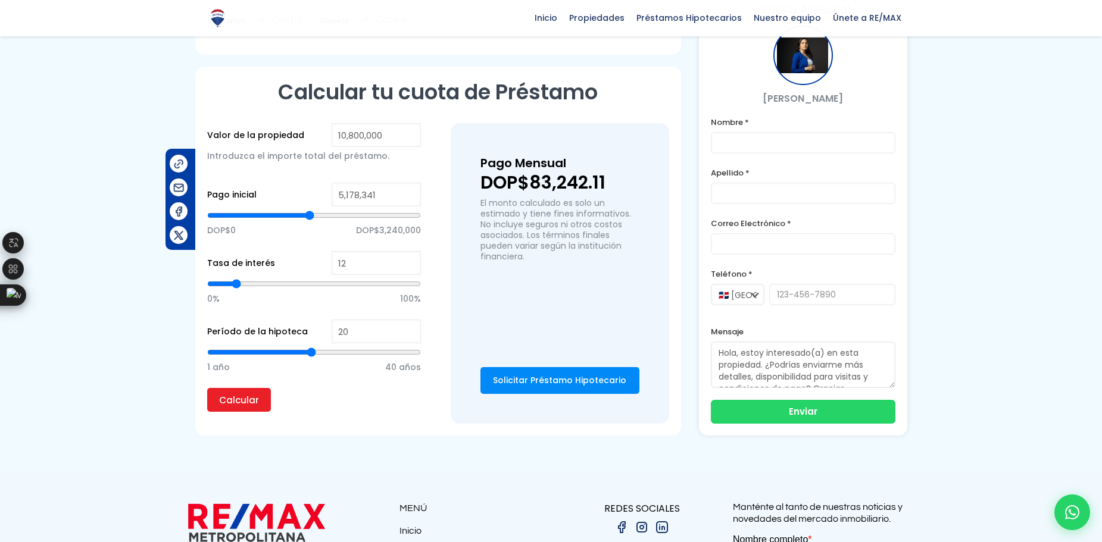
type input "5,147,333"
type input "5147333"
type input "5,116,325"
type input "5116325"
type input "5,054,309"
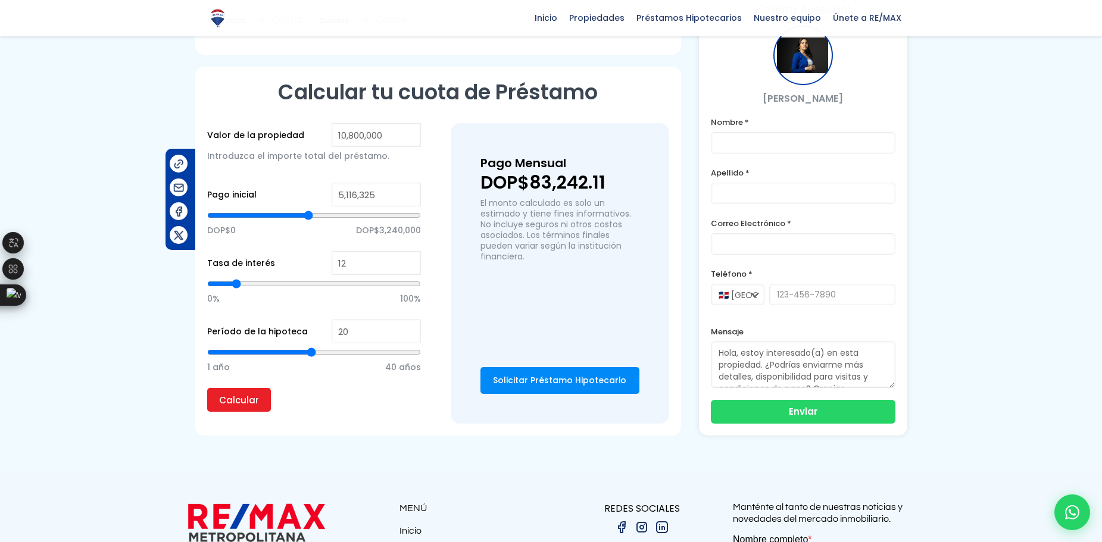
type input "5054309"
type input "5,023,301"
type input "5023301"
type input "4,992,293"
type input "4992293"
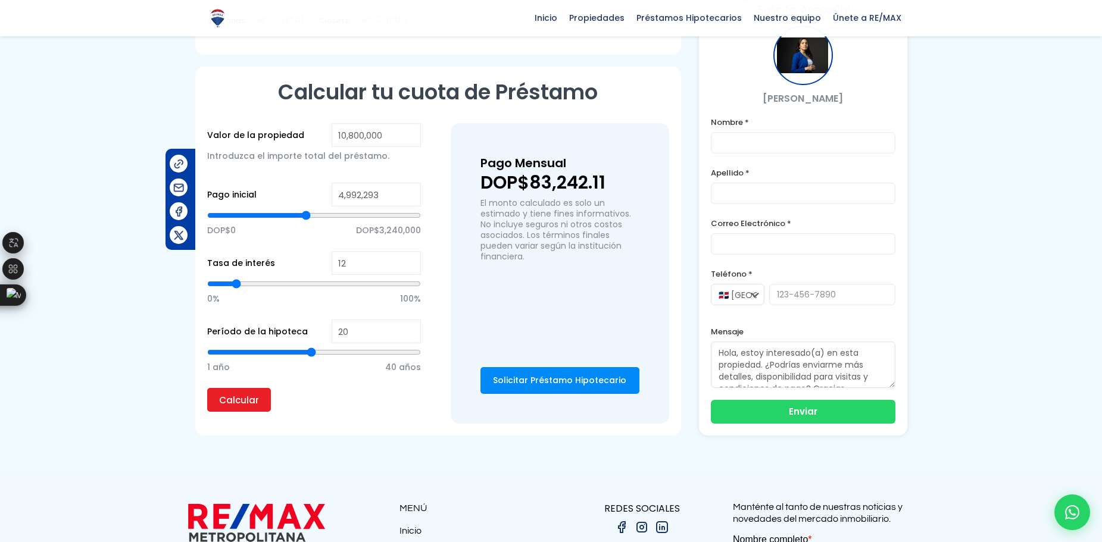
type input "4,961,285"
type input "4961285"
type input "4,930,277"
type input "4930277"
type input "4,899,269"
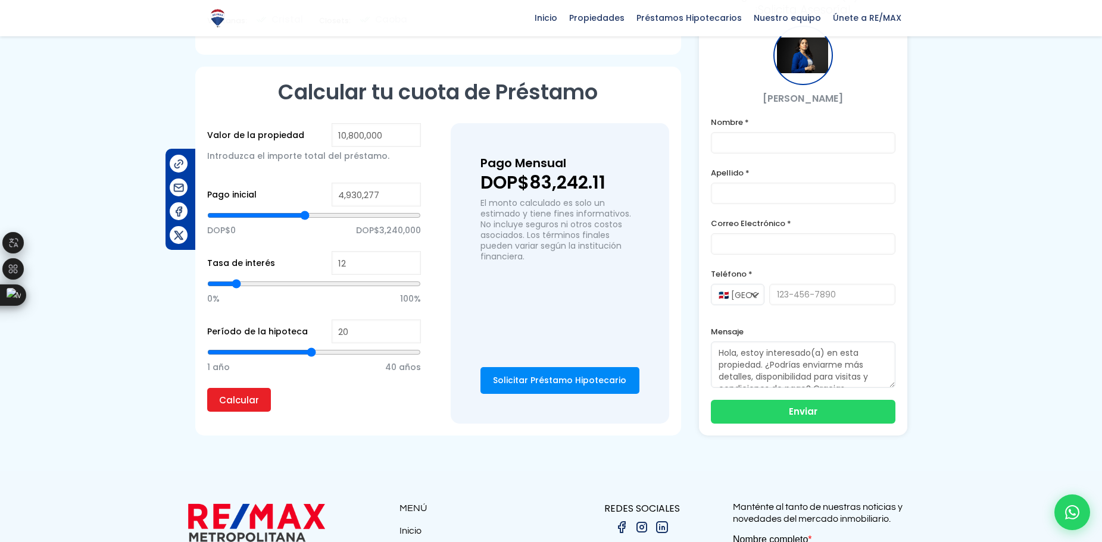
type input "4899269"
type input "4,868,261"
type input "4868261"
type input "4,837,253"
type input "4837253"
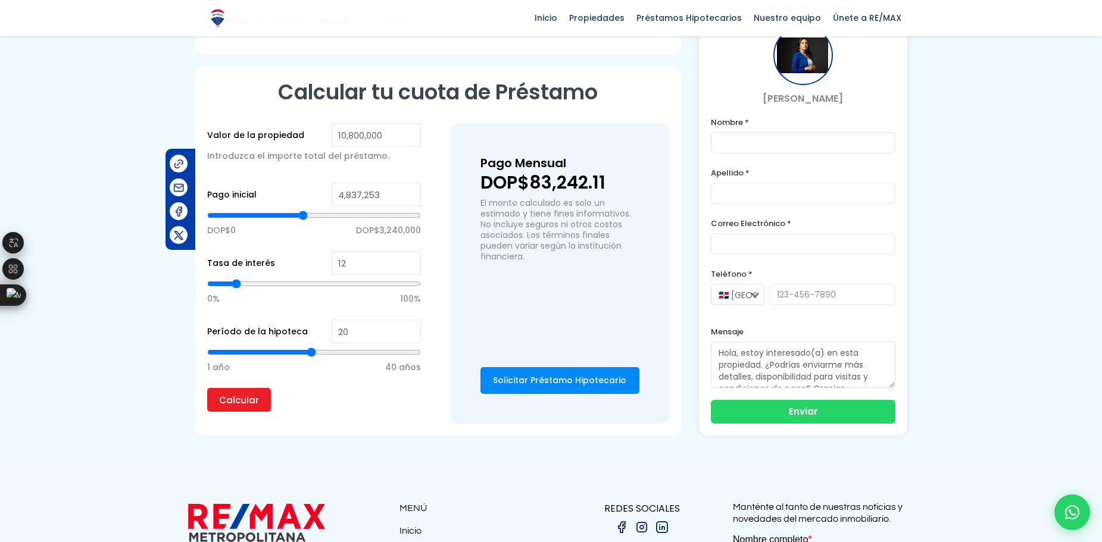
type input "4,806,245"
type input "4806245"
type input "4,775,237"
type input "4775237"
type input "4,744,229"
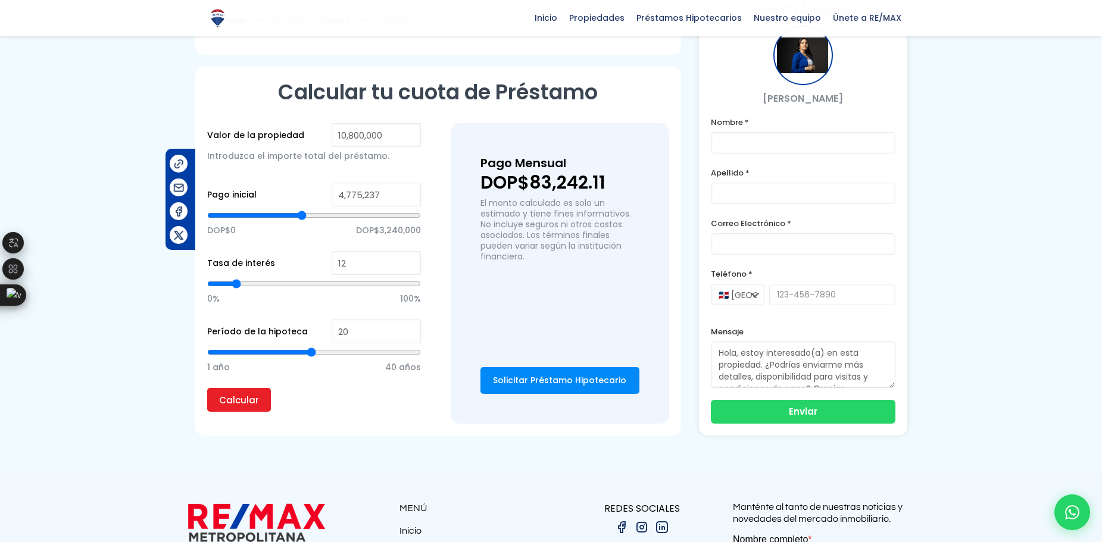
type input "4744229"
type input "4,713,221"
type input "4713221"
type input "4,682,213"
type input "4682213"
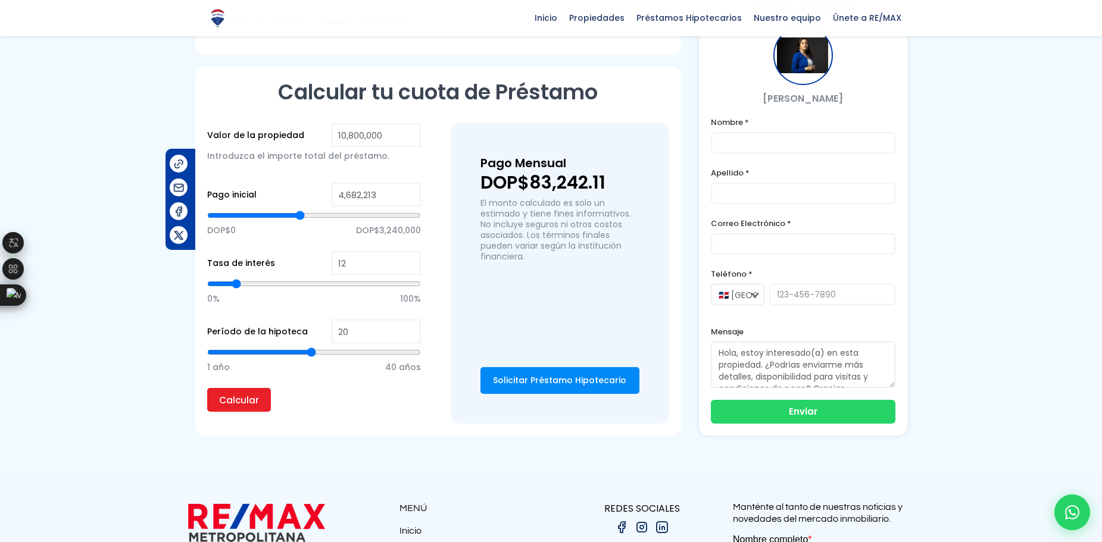
type input "4,651,205"
type input "4651205"
type input "4,620,196"
type input "4620196"
type input "4,589,188"
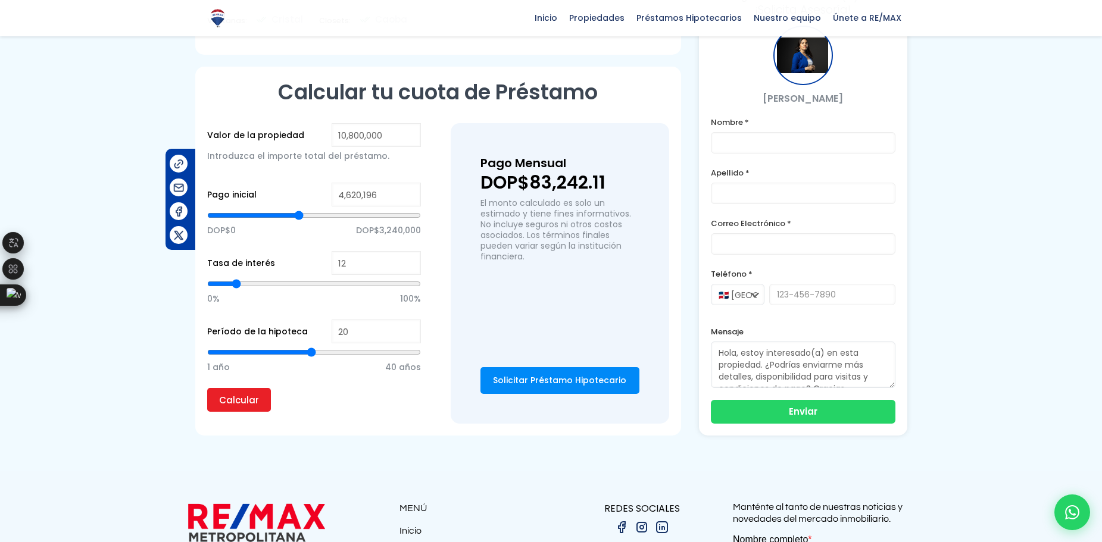
type input "4589188"
type input "4,558,180"
type input "4558180"
type input "4,527,172"
type input "4527172"
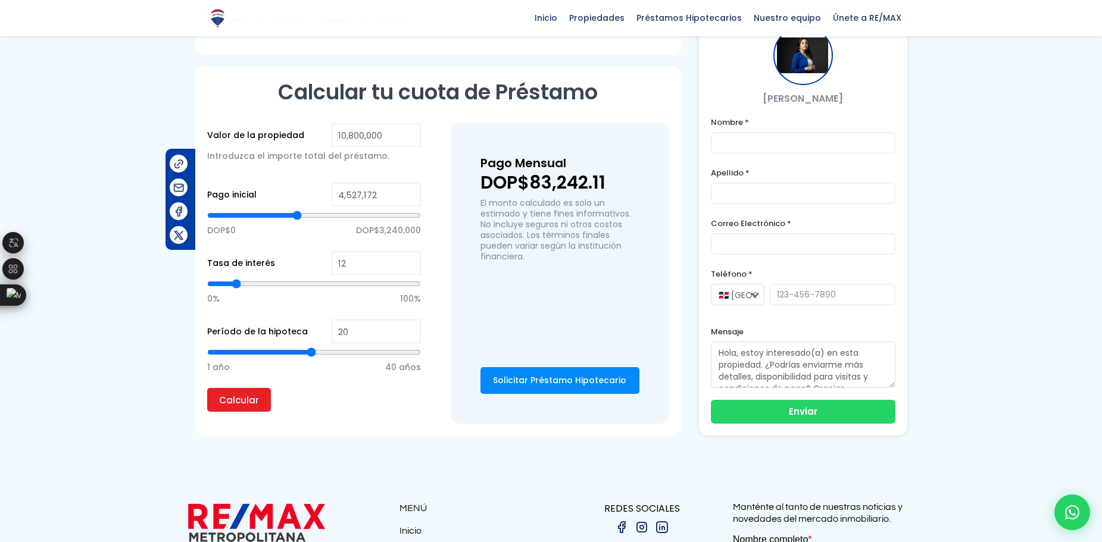
type input "4,496,164"
type input "4496164"
type input "4,465,156"
type input "4465156"
type input "4,434,148"
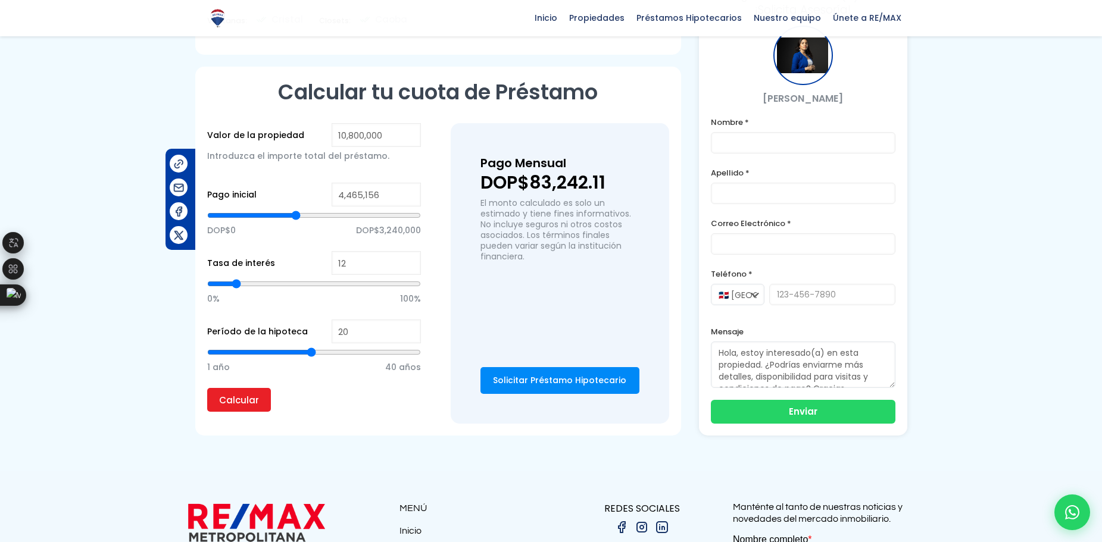
type input "4434148"
type input "4,372,132"
type input "4372132"
type input "4,341,124"
type input "4341124"
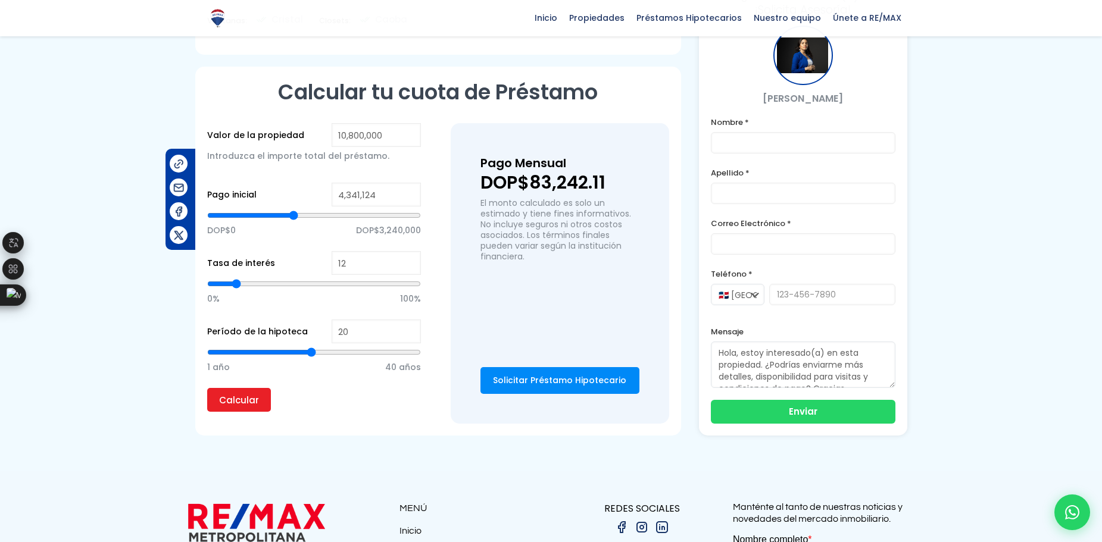
type input "4,310,116"
type input "4310116"
type input "4,279,108"
type input "4279108"
type input "4,248,100"
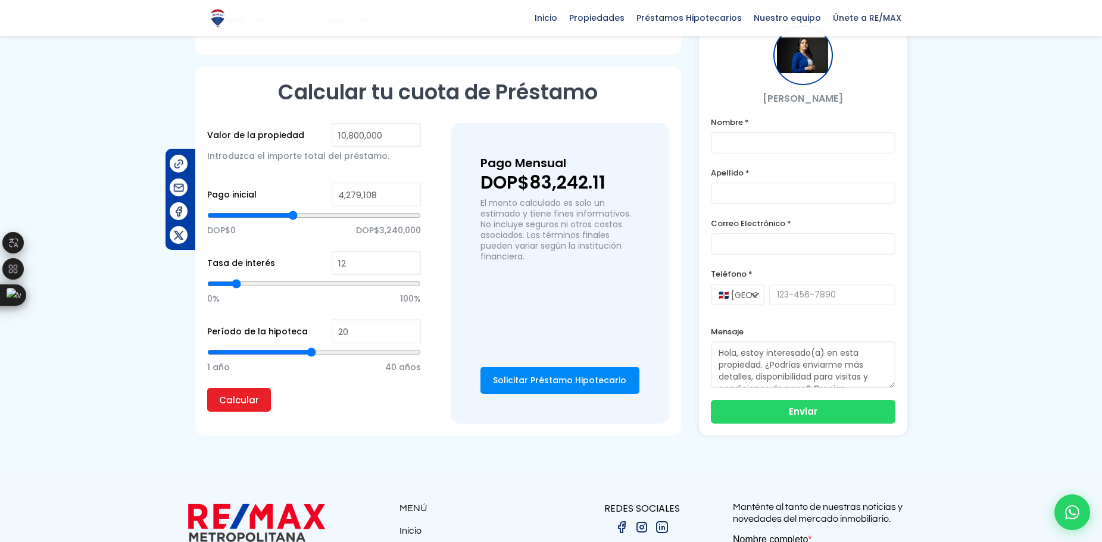
type input "4248100"
type input "4,217,092"
type input "4217092"
type input "4,186,084"
type input "4186084"
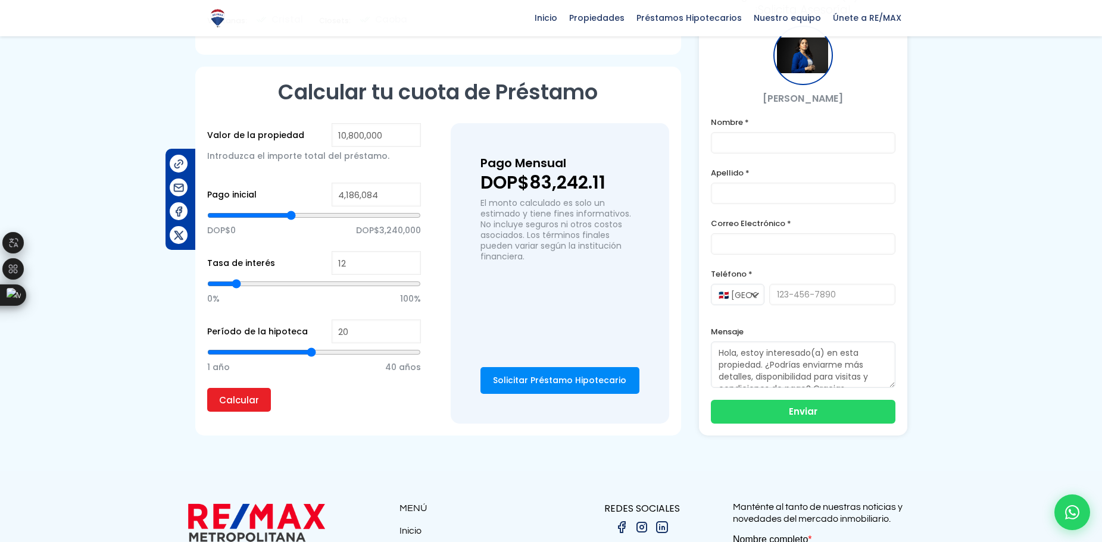
type input "4,155,076"
type input "4155076"
type input "4,124,068"
type input "4124068"
type input "4,093,060"
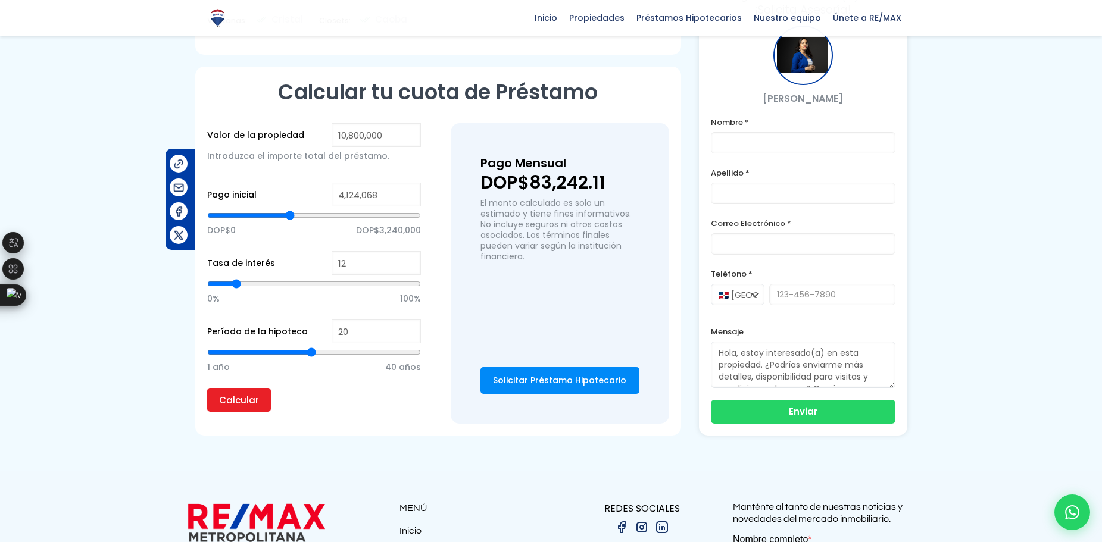
type input "4093060"
type input "4,062,052"
type input "4062052"
type input "4,031,044"
type input "4031044"
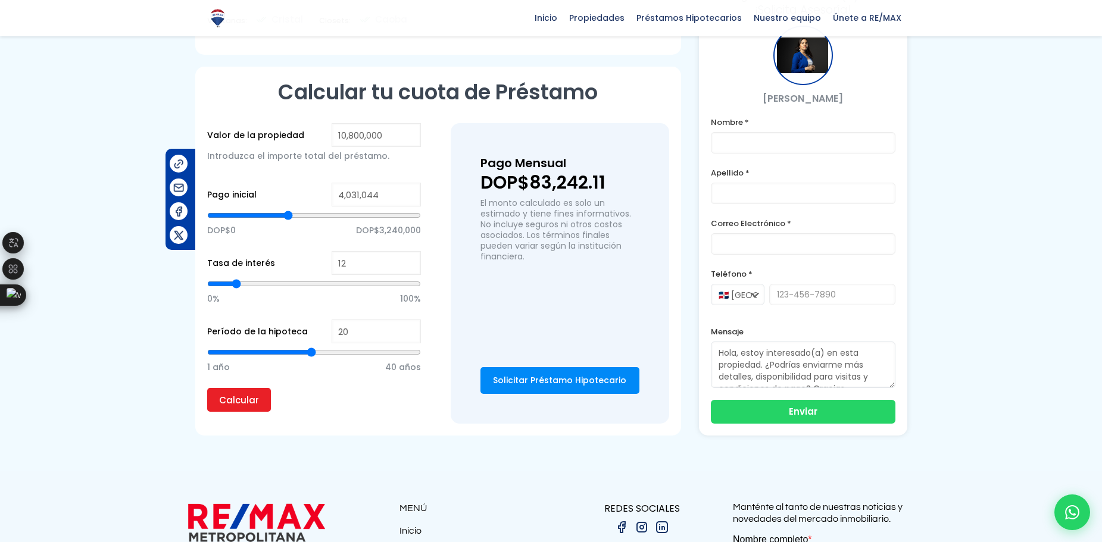
type input "4,000,036"
type input "4000036"
type input "3,969,028"
type input "3969028"
type input "4,000,036"
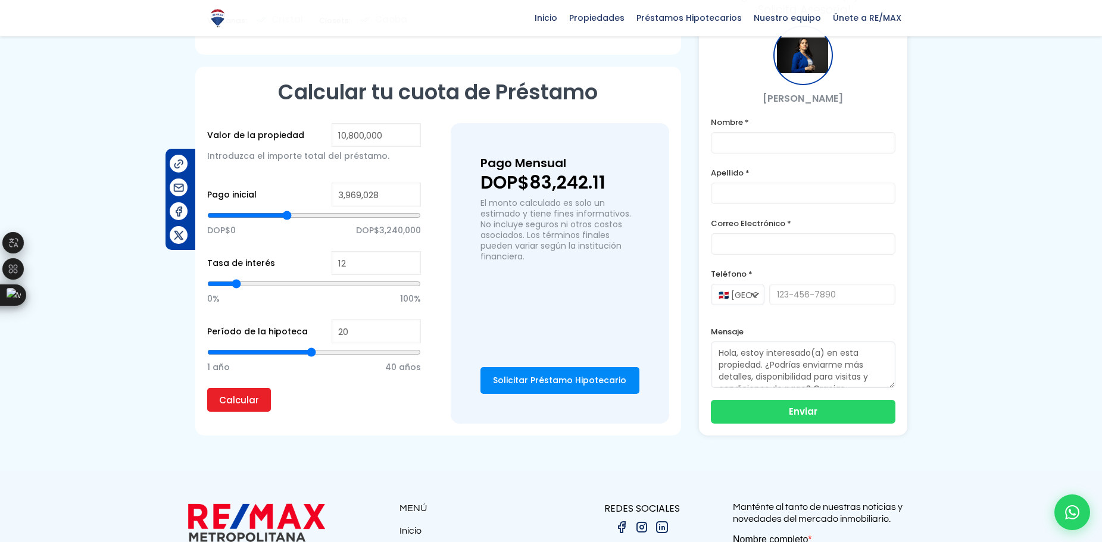
type input "4000036"
type input "4,031,044"
type input "4031044"
type input "4,062,052"
type input "4062052"
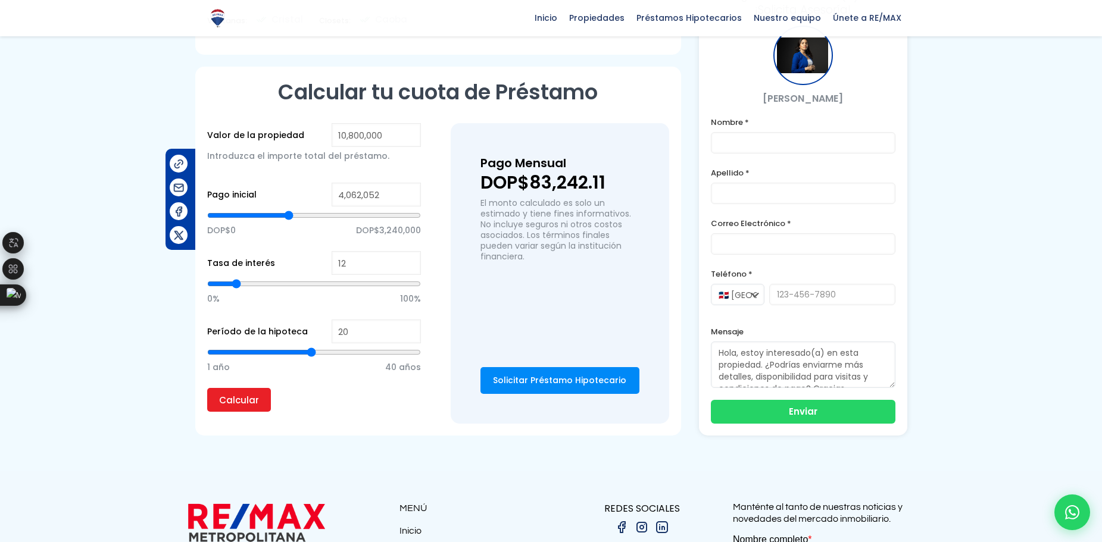
type input "4,124,068"
type input "4124068"
type input "4,155,076"
type input "4155076"
type input "4,217,092"
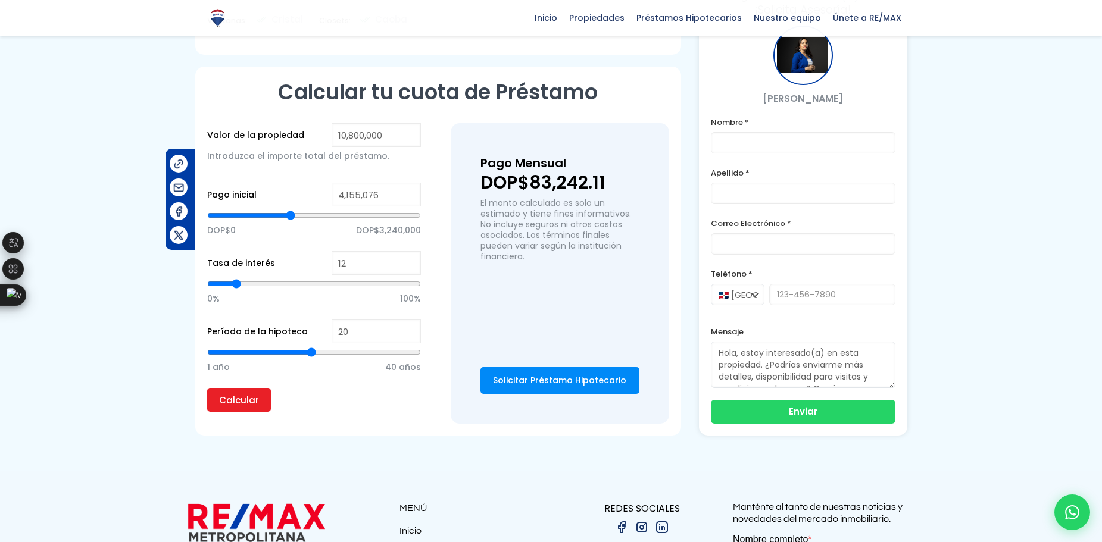
type input "4217092"
type input "4,279,108"
type input "4279108"
type input "4,403,140"
type input "4403140"
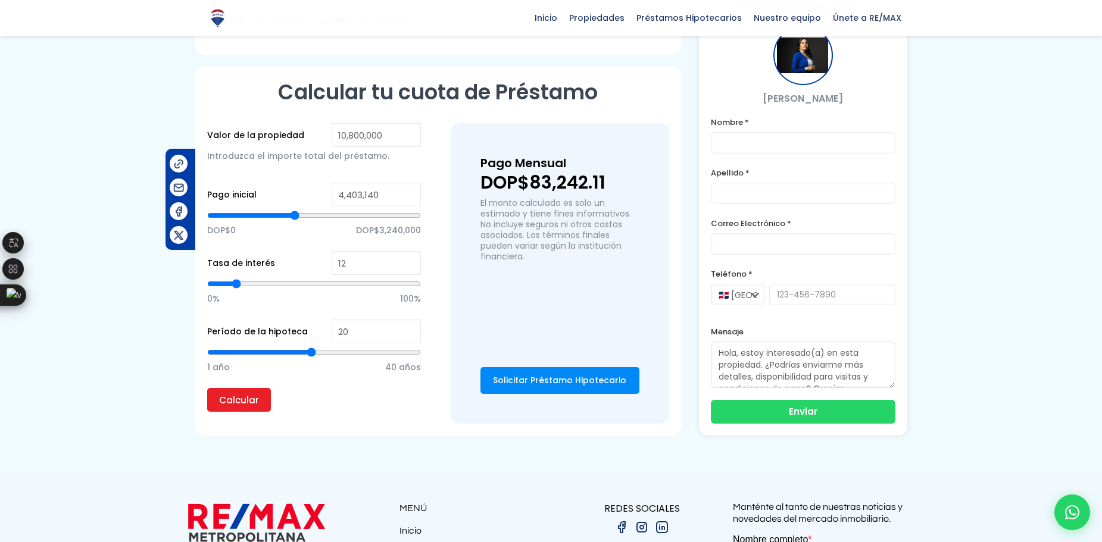
type input "4,558,180"
type input "4558180"
type input "4,651,205"
type input "4651205"
type input "4,775,237"
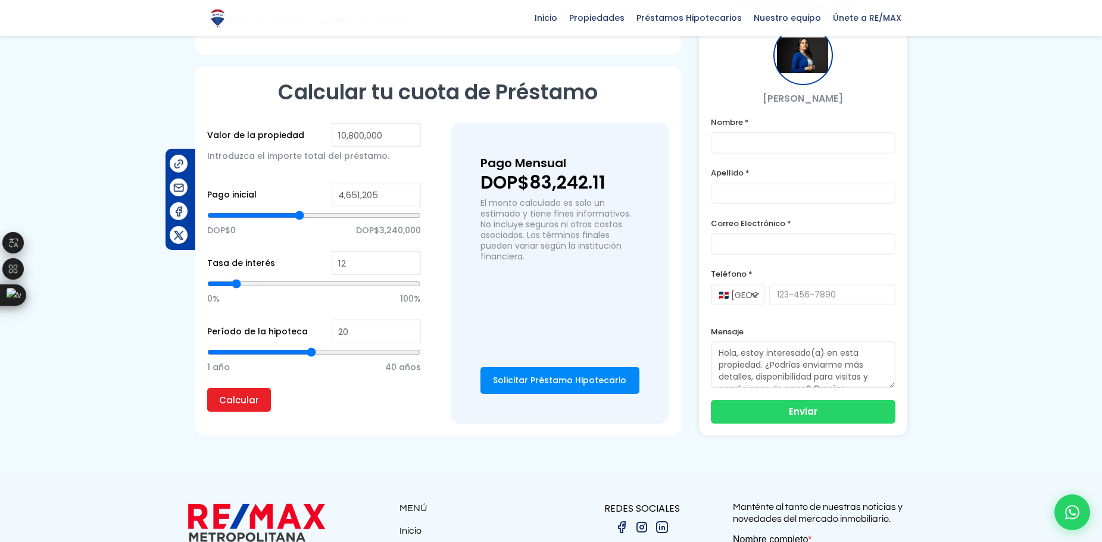
type input "4775237"
type input "4,930,277"
type input "4930277"
type input "5,085,317"
type input "5085317"
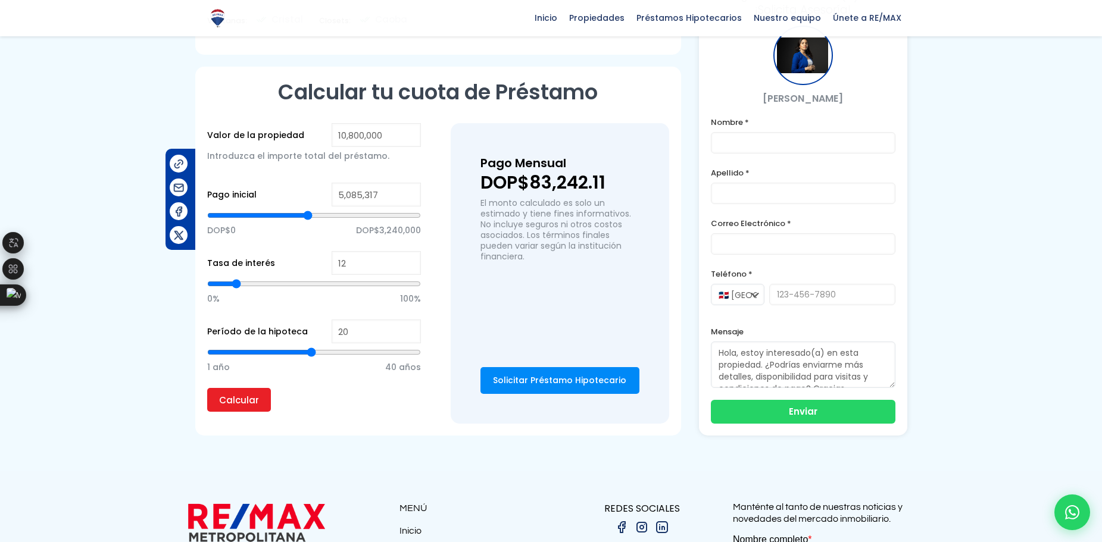
type input "5,209,349"
type input "5209349"
type input "5,333,381"
type input "5333381"
type input "5,426,405"
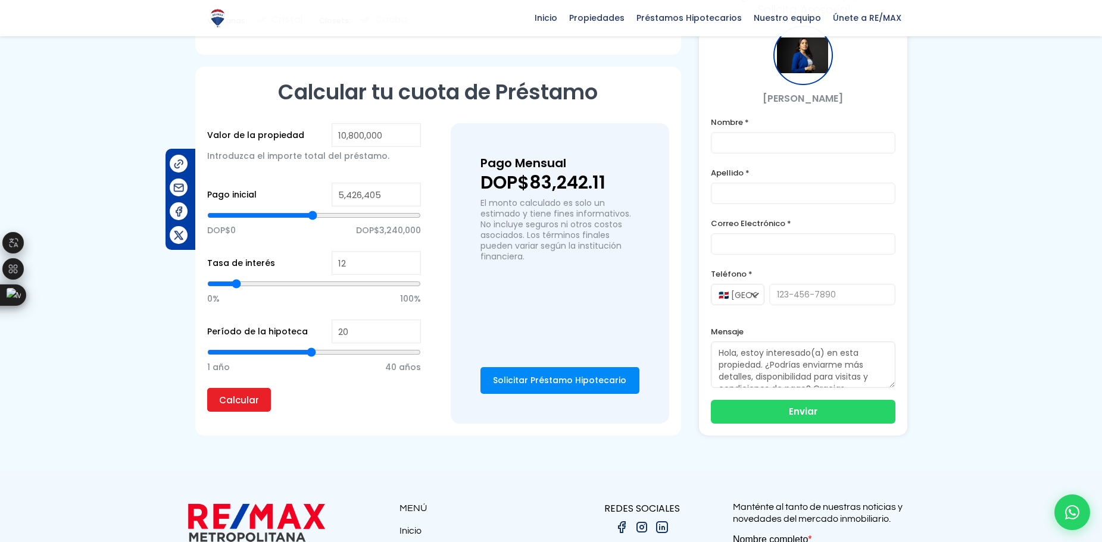
type input "5426405"
type input "5,581,445"
type input "5581445"
type input "5,798,502"
type input "5798502"
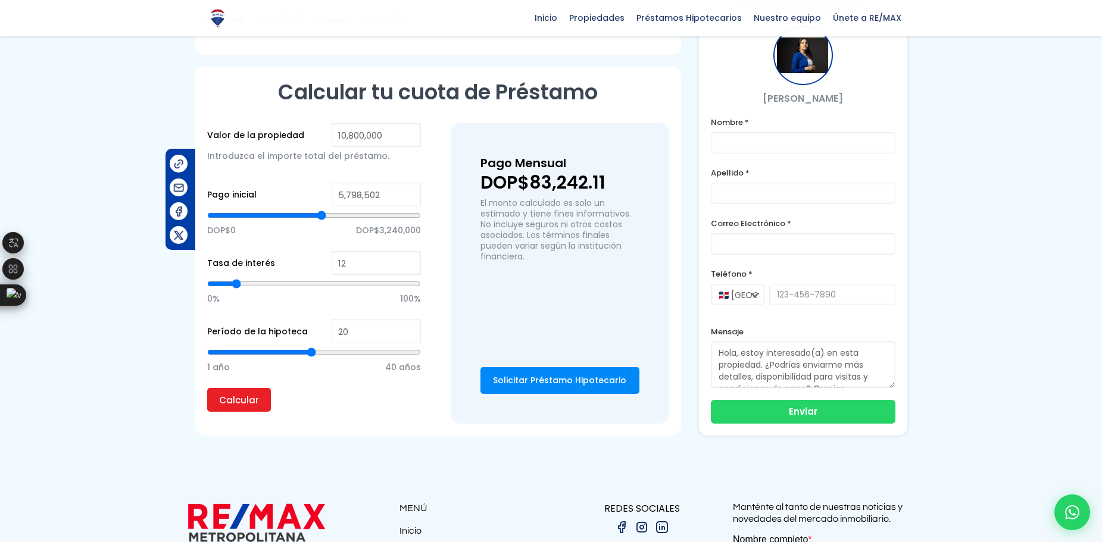
type input "5,953,542"
type input "5953542"
type input "6,201,606"
type input "6201606"
type input "6,387,654"
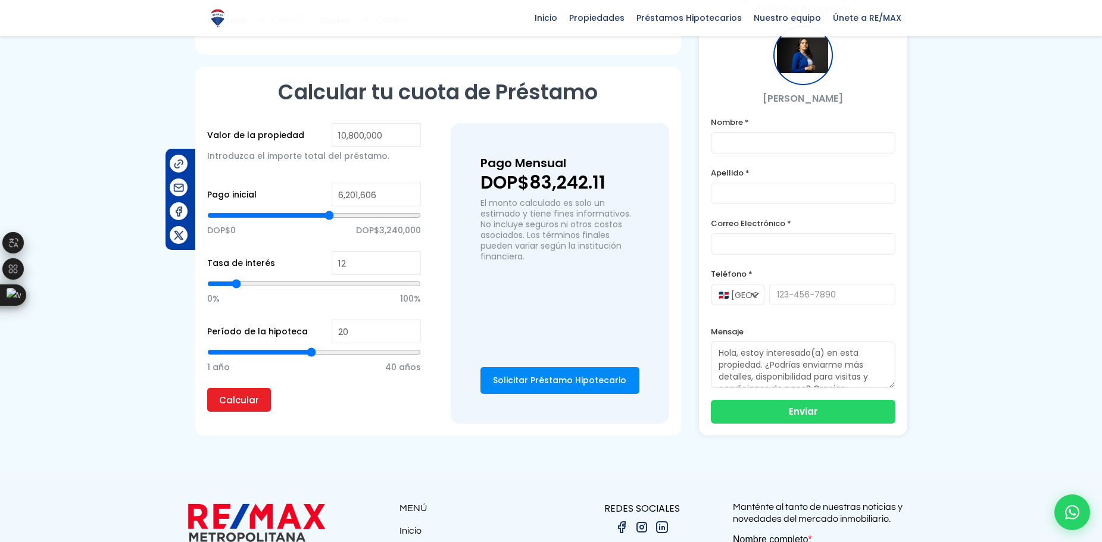
type input "6387654"
type input "6,635,718"
type input "6635718"
type input "6,883,783"
type input "6883783"
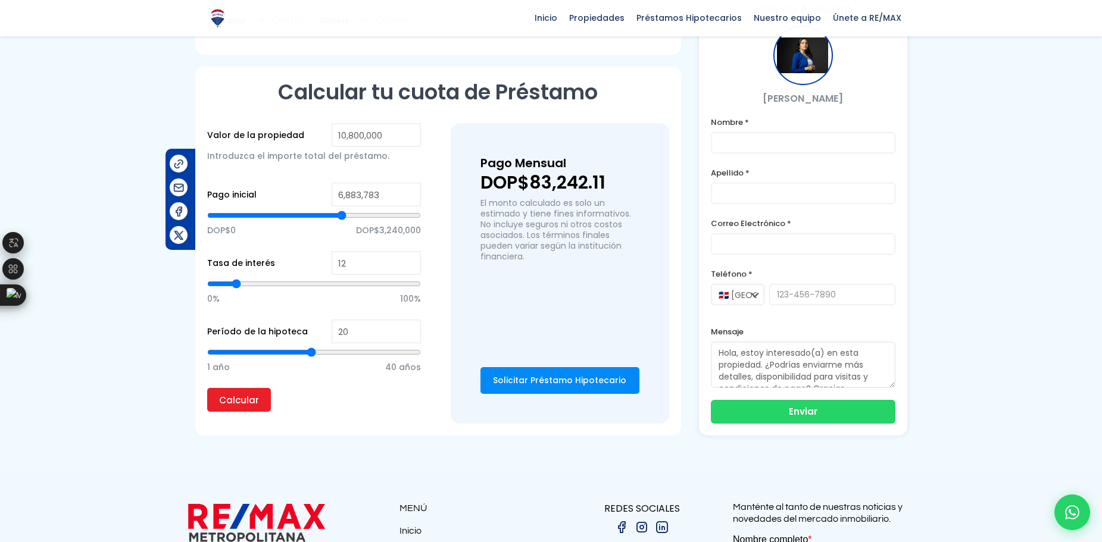
type input "7,100,839"
type input "7100839"
type input "7,255,879"
type input "7255879"
type input "7,317,895"
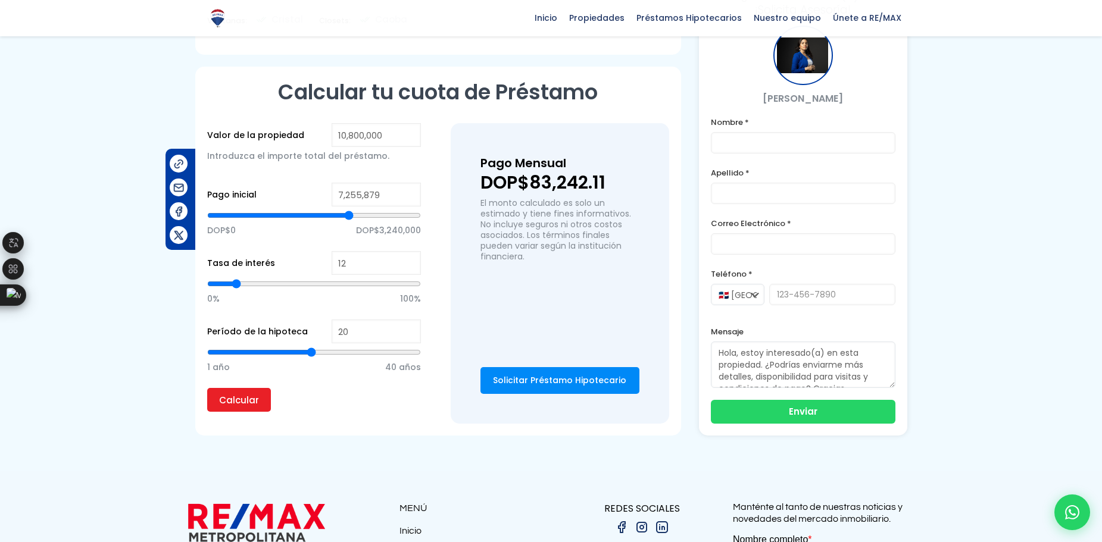
type input "7317895"
type input "7,410,919"
type input "7410919"
type input "7,503,943"
type input "7503943"
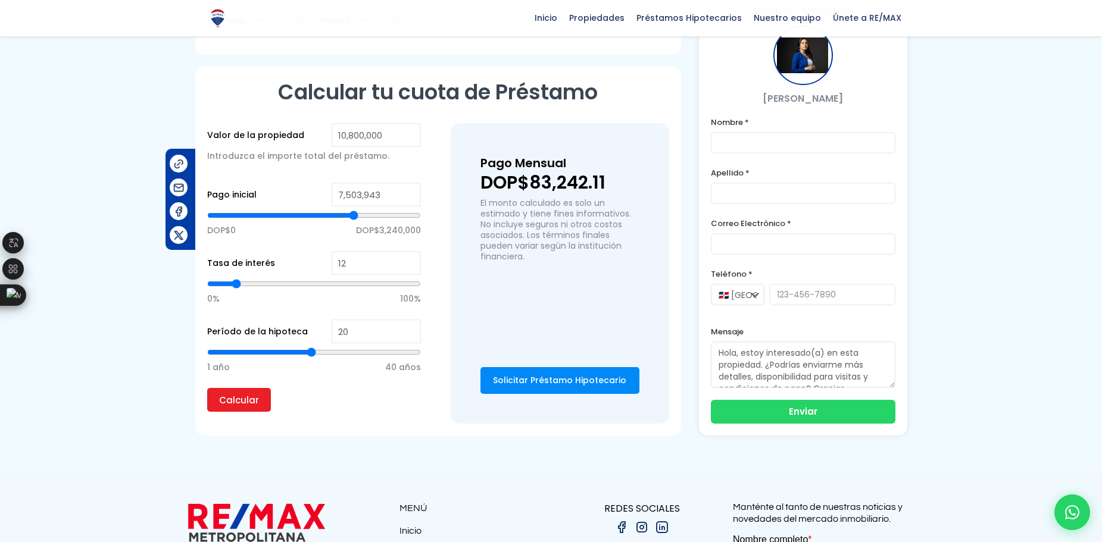
type input "7,565,959"
type input "7565959"
type input "7,596,967"
type input "7596967"
type input "7,658,983"
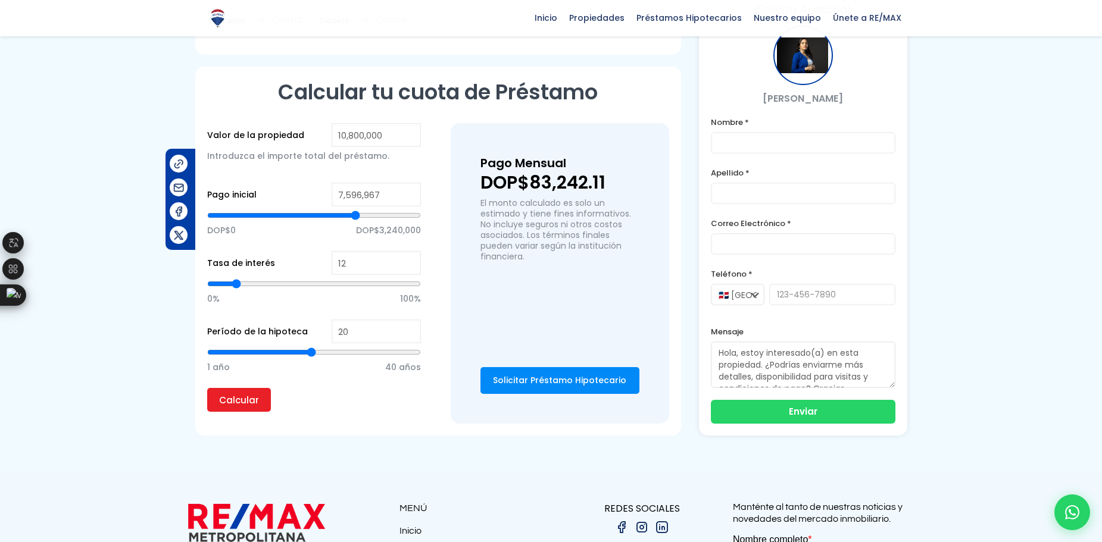
type input "7658983"
type input "7,689,991"
type input "7689991"
type input "7,721,000"
type input "7721000"
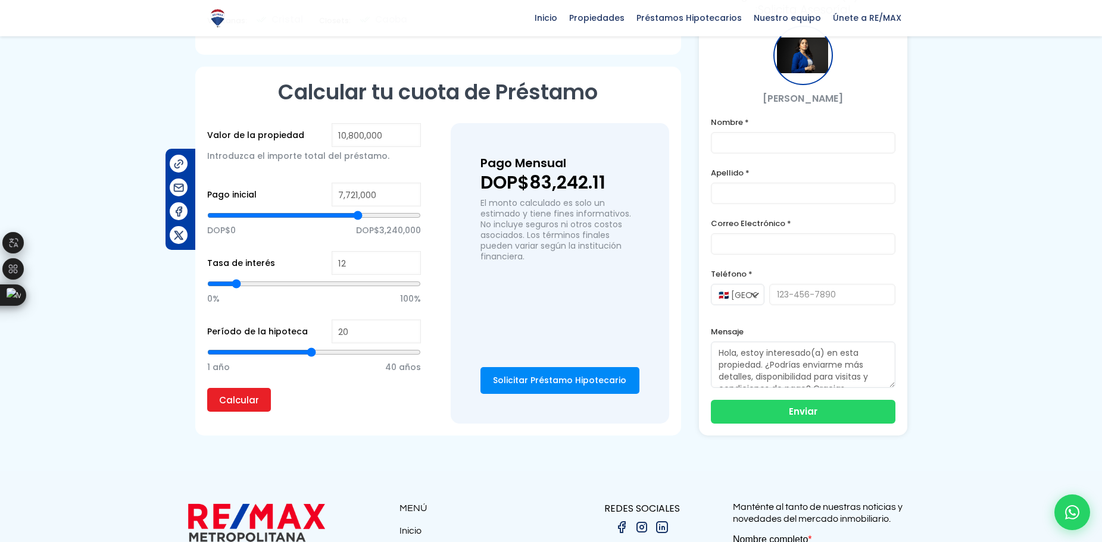
type input "7,752,008"
type input "7752008"
type input "7,783,016"
type input "7783016"
type input "7,814,024"
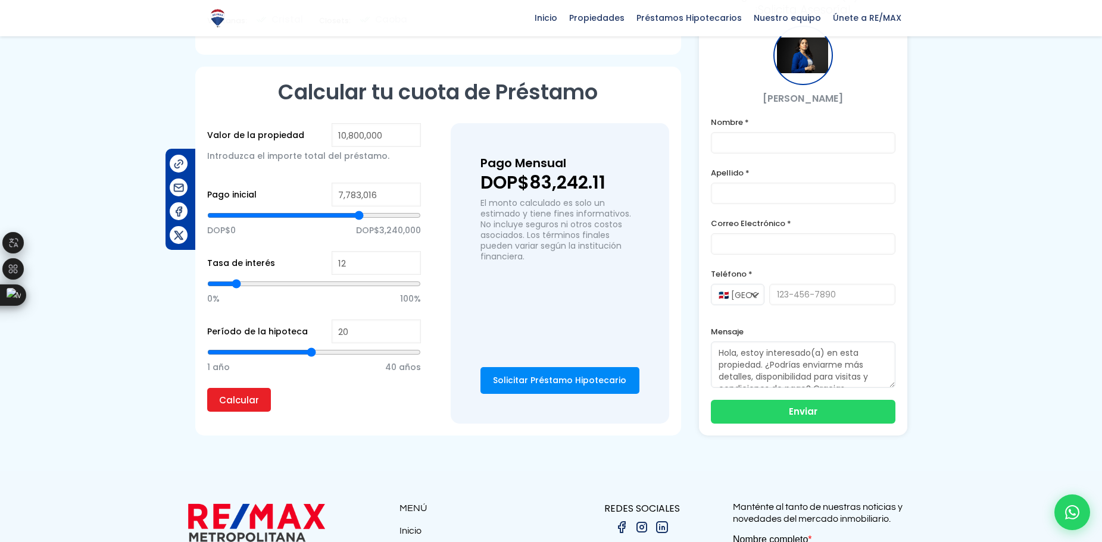
type input "7814024"
type input "7,845,032"
type input "7845032"
type input "7,876,040"
type input "7876040"
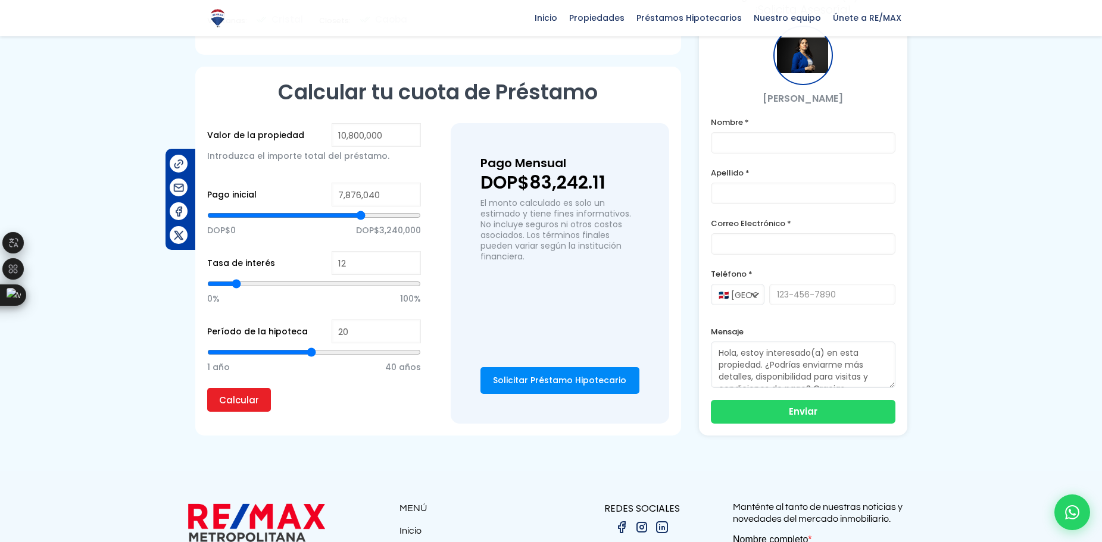
type input "7,907,048"
type input "7907048"
type input "7,938,056"
type input "7938056"
type input "7,969,064"
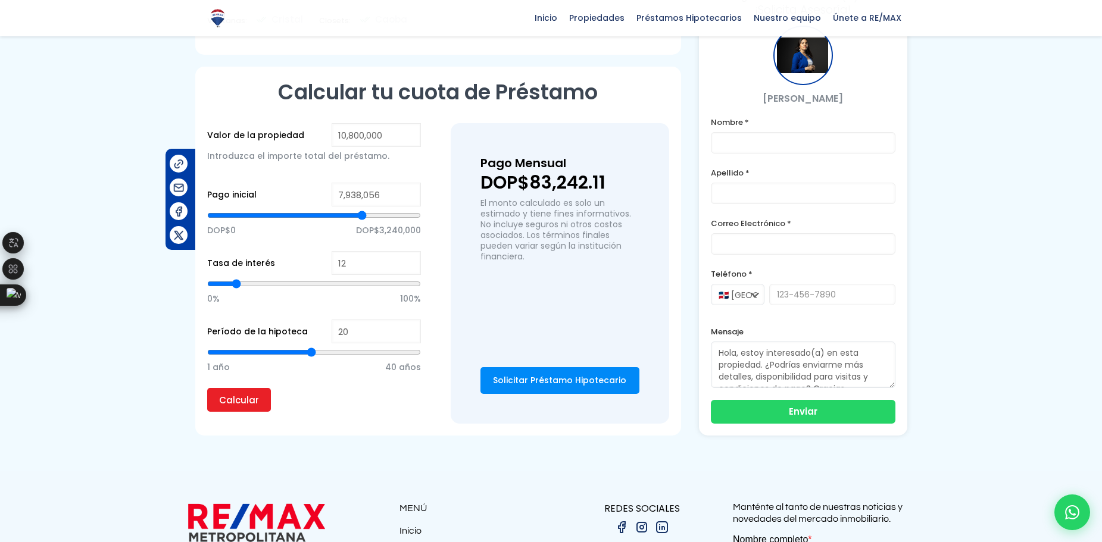
type input "7969064"
type input "7,938,056"
type input "7938056"
type input "7,876,040"
type input "7876040"
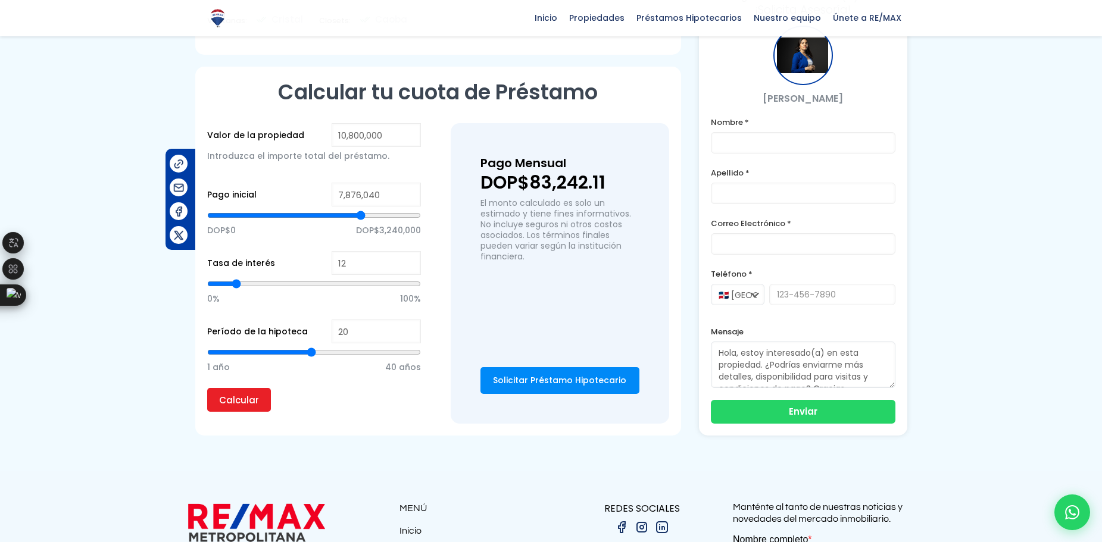
type input "7,721,000"
type input "7721000"
type input "7,596,967"
type input "7596967"
type input "7,503,943"
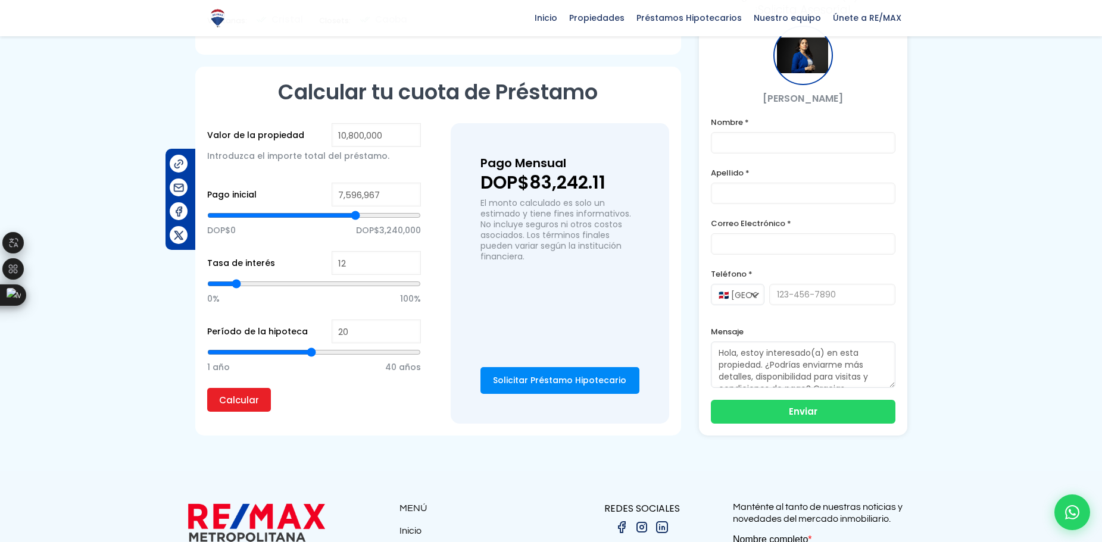
type input "7503943"
type input "7,255,879"
type input "7255879"
type input "6,976,807"
type input "6976807"
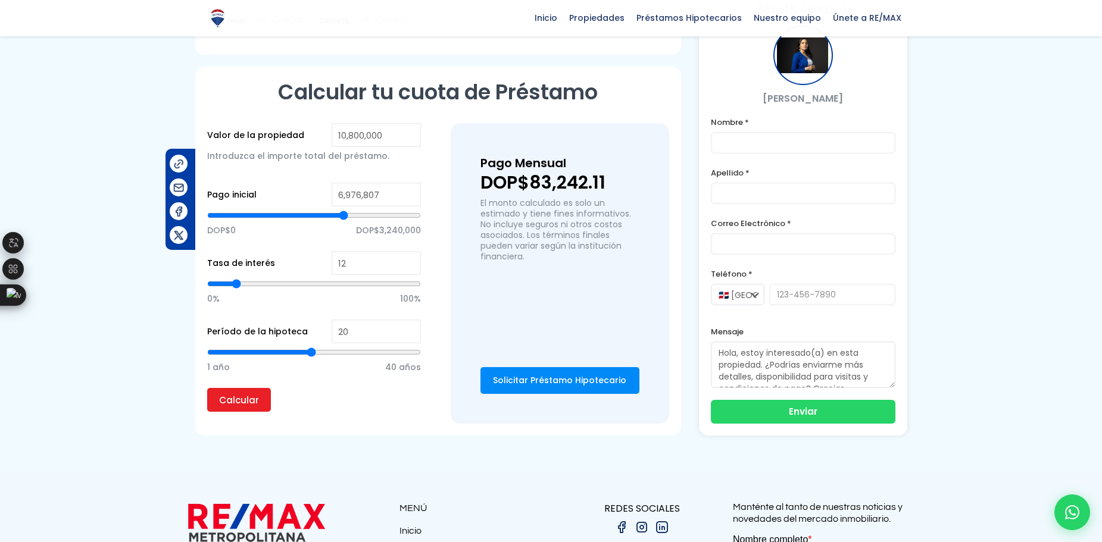
type input "6,697,735"
type input "6697735"
type input "6,356,646"
type input "6356646"
type input "6,077,574"
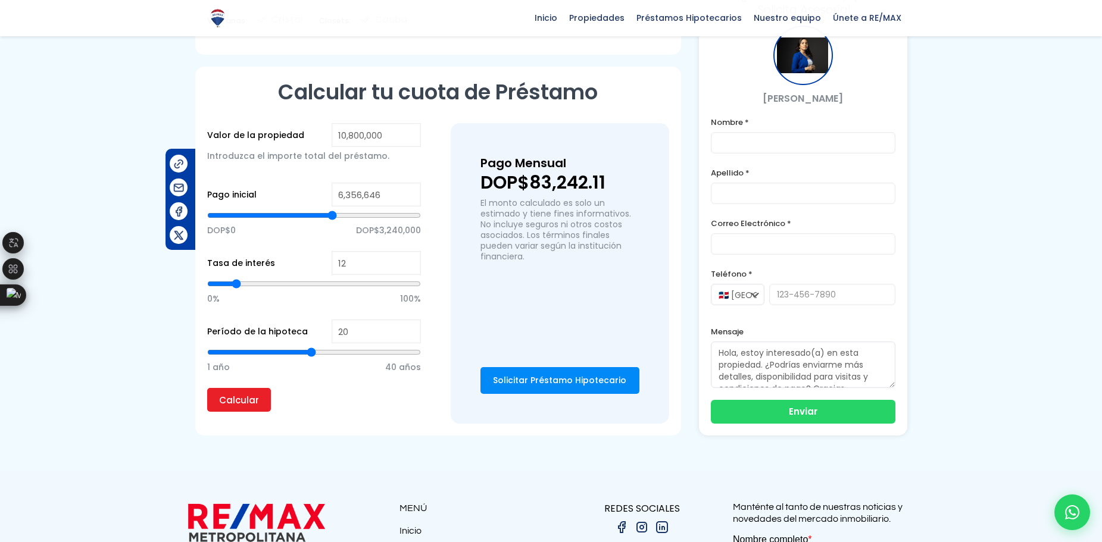
type input "6077574"
type input "5,860,518"
type input "5860518"
type input "5,643,461"
type input "5643461"
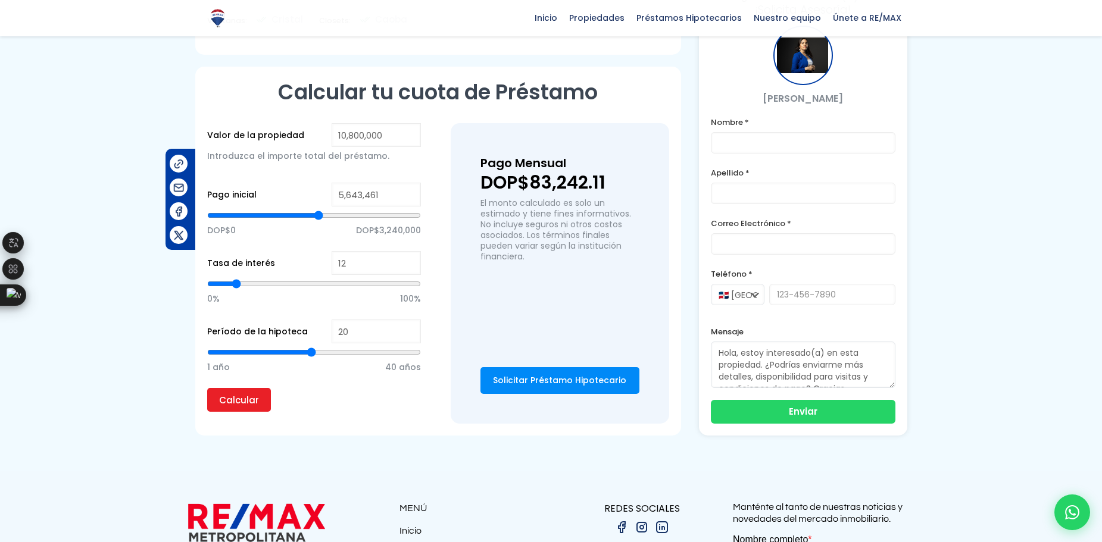
type input "5,612,453"
type input "5612453"
drag, startPoint x: 312, startPoint y: 198, endPoint x: 234, endPoint y: 202, distance: 78.1
click at [234, 210] on input "range" at bounding box center [314, 216] width 214 height 12
click at [265, 290] on p "0% 100%" at bounding box center [314, 299] width 214 height 18
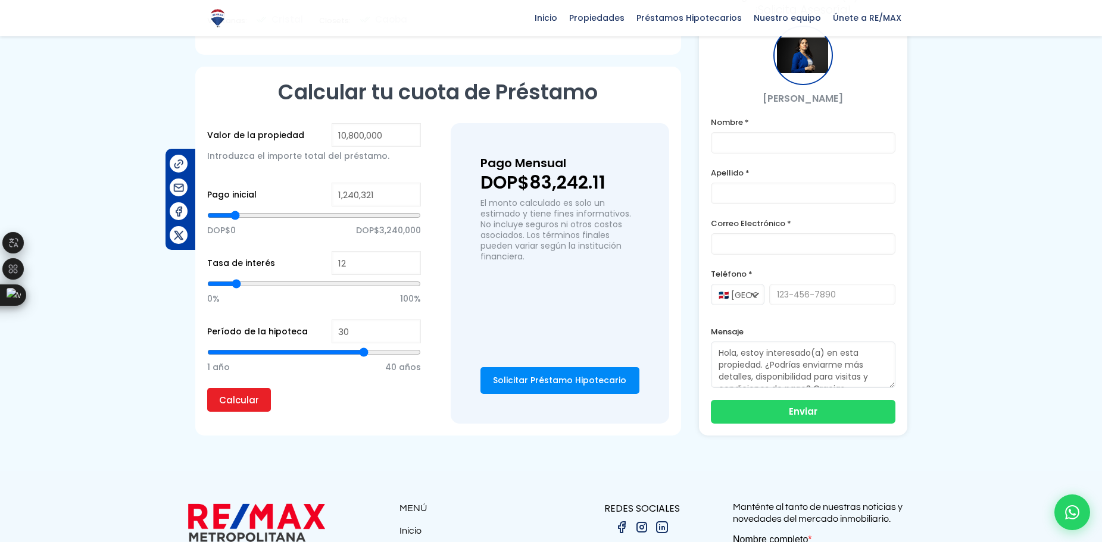
drag, startPoint x: 311, startPoint y: 341, endPoint x: 366, endPoint y: 348, distance: 55.2
click at [366, 348] on input "range" at bounding box center [314, 353] width 214 height 12
click at [242, 389] on input "Calcular" at bounding box center [239, 400] width 64 height 24
drag, startPoint x: 234, startPoint y: 271, endPoint x: 221, endPoint y: 270, distance: 12.6
click at [221, 278] on input "range" at bounding box center [314, 284] width 214 height 12
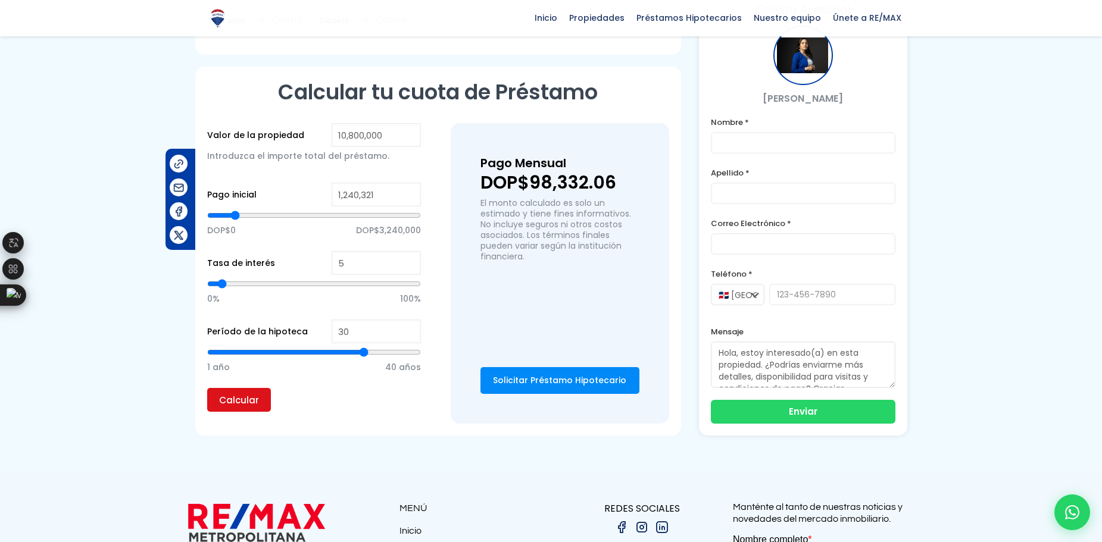
click at [224, 388] on input "Calcular" at bounding box center [239, 400] width 64 height 24
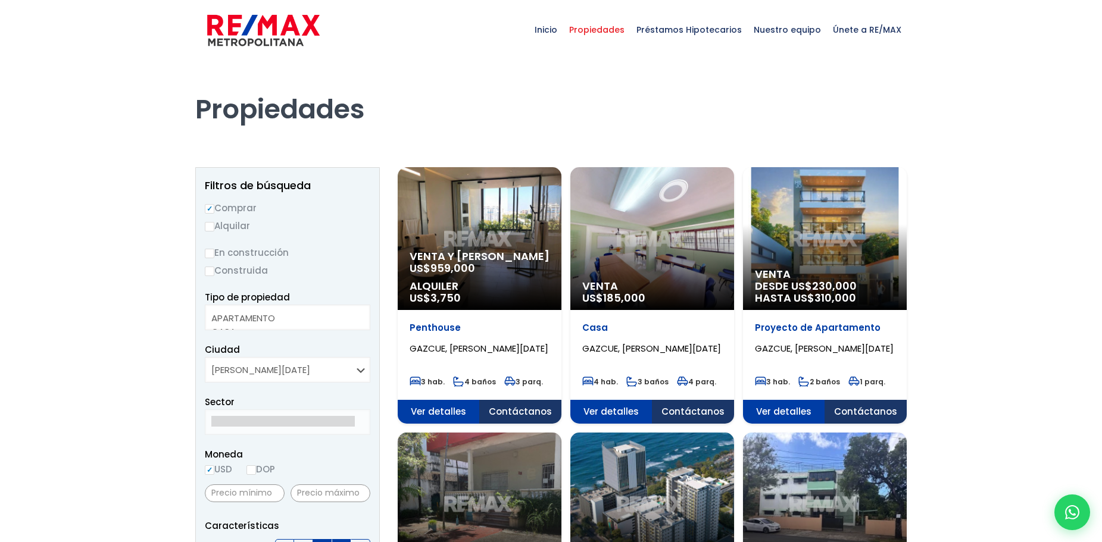
select select
select select "206"
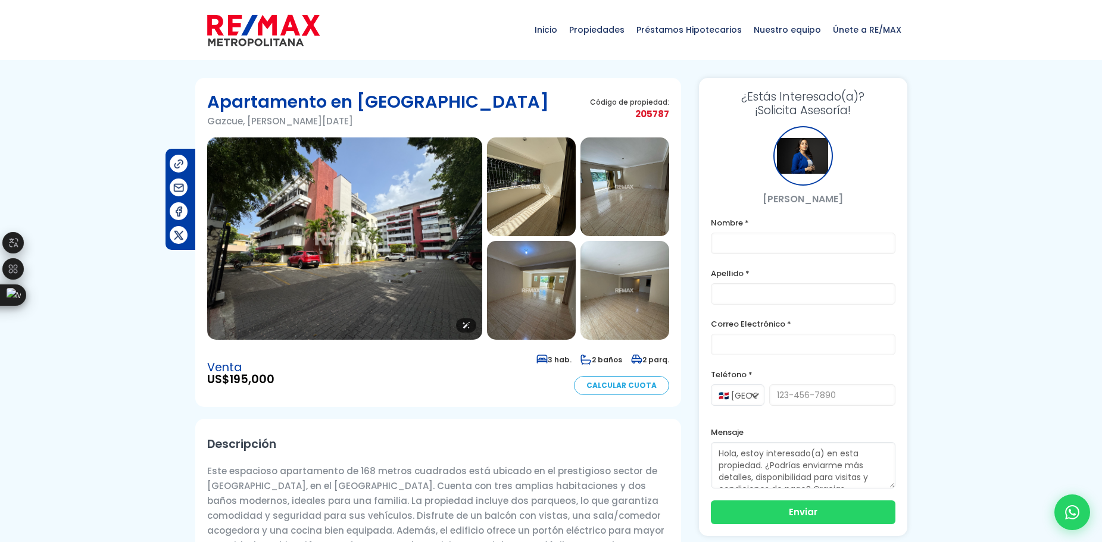
click at [357, 198] on img at bounding box center [344, 239] width 275 height 202
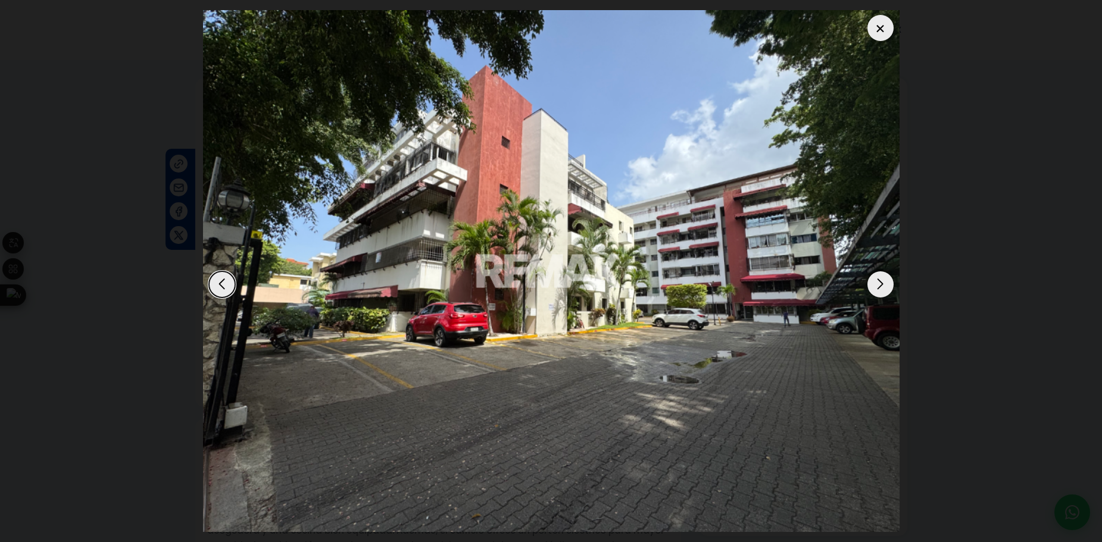
click at [879, 287] on div "Next slide" at bounding box center [880, 284] width 26 height 26
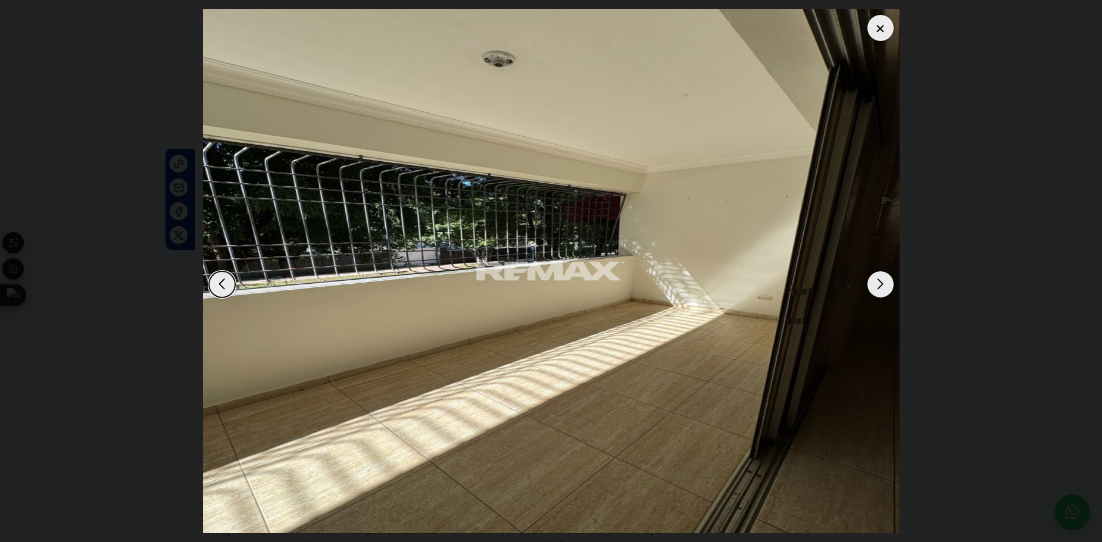
click at [879, 287] on div "Next slide" at bounding box center [880, 284] width 26 height 26
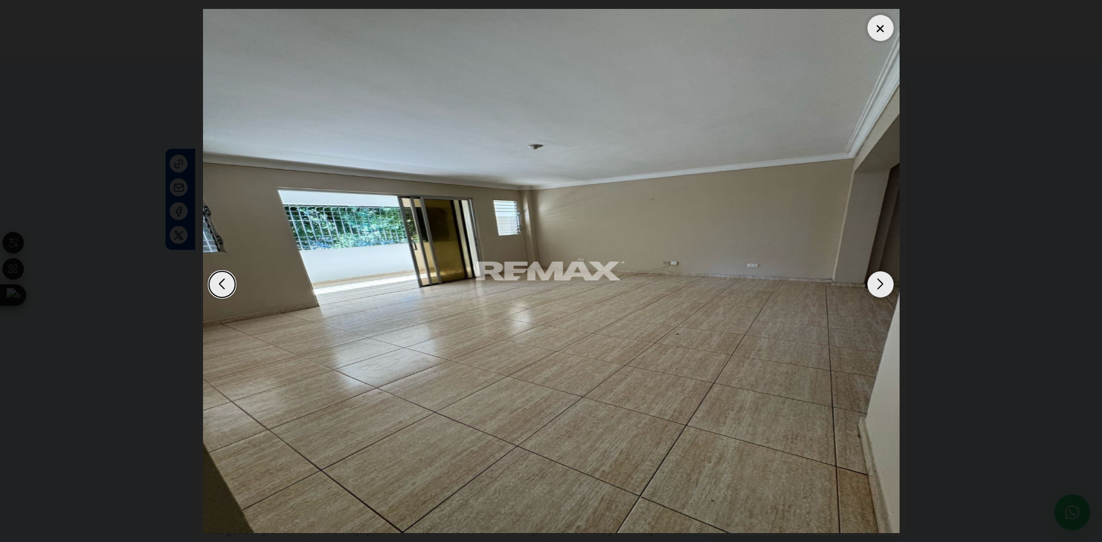
click at [879, 287] on div "Next slide" at bounding box center [880, 284] width 26 height 26
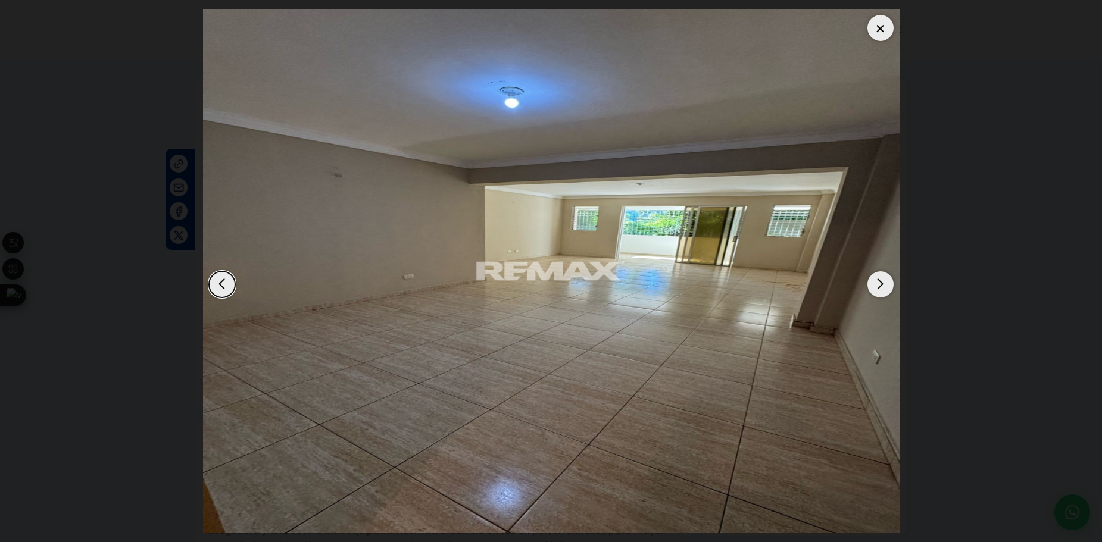
click at [879, 287] on div "Next slide" at bounding box center [880, 284] width 26 height 26
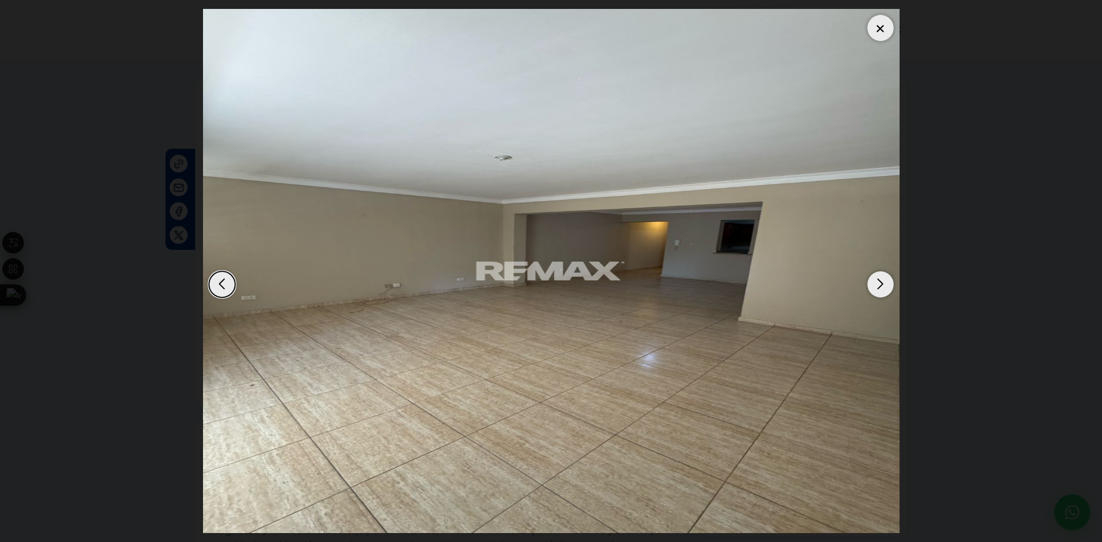
click at [879, 287] on div "Next slide" at bounding box center [880, 284] width 26 height 26
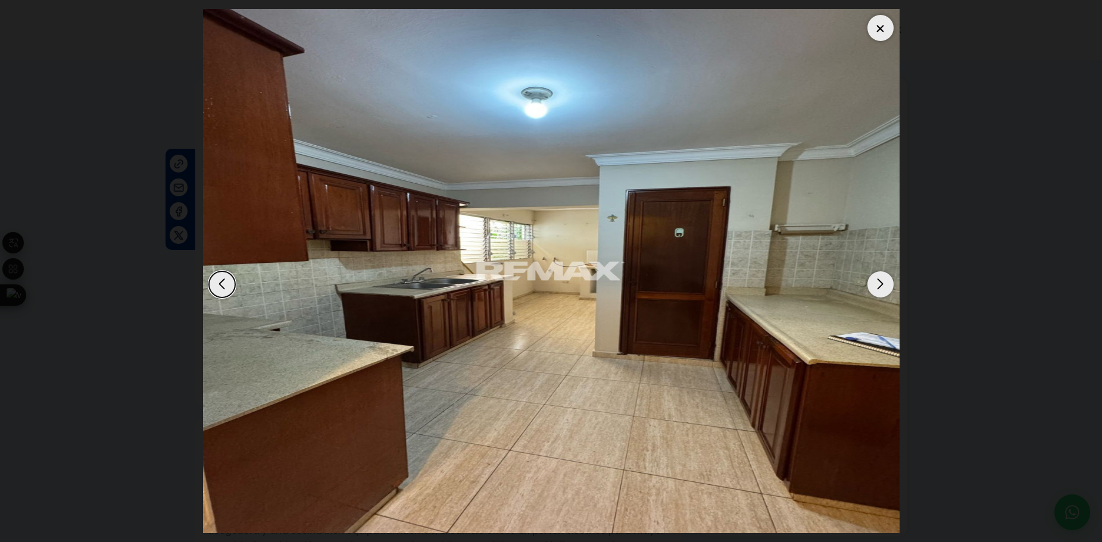
click at [879, 287] on div "Next slide" at bounding box center [880, 284] width 26 height 26
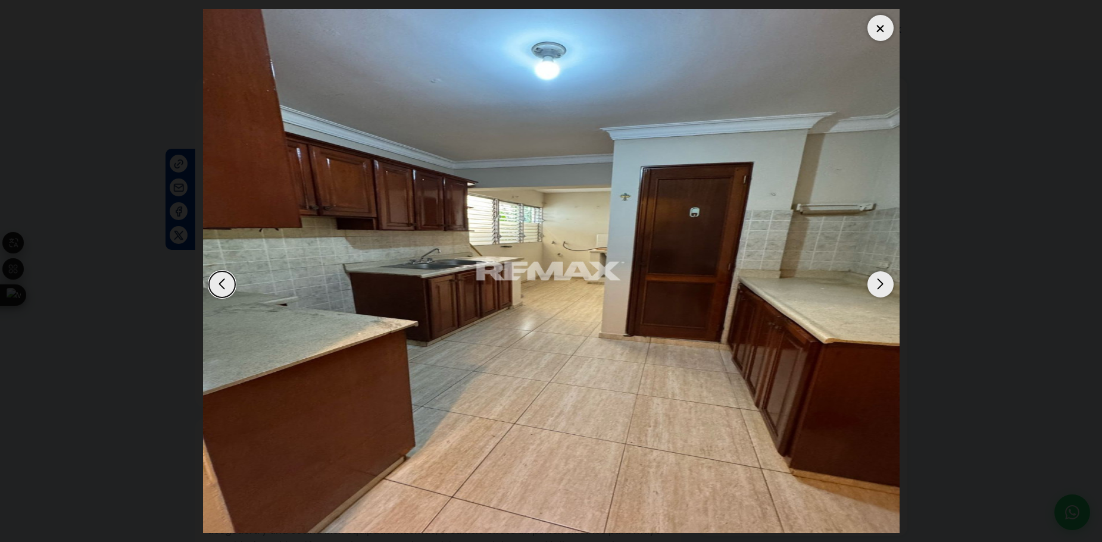
click at [879, 287] on div "Next slide" at bounding box center [880, 284] width 26 height 26
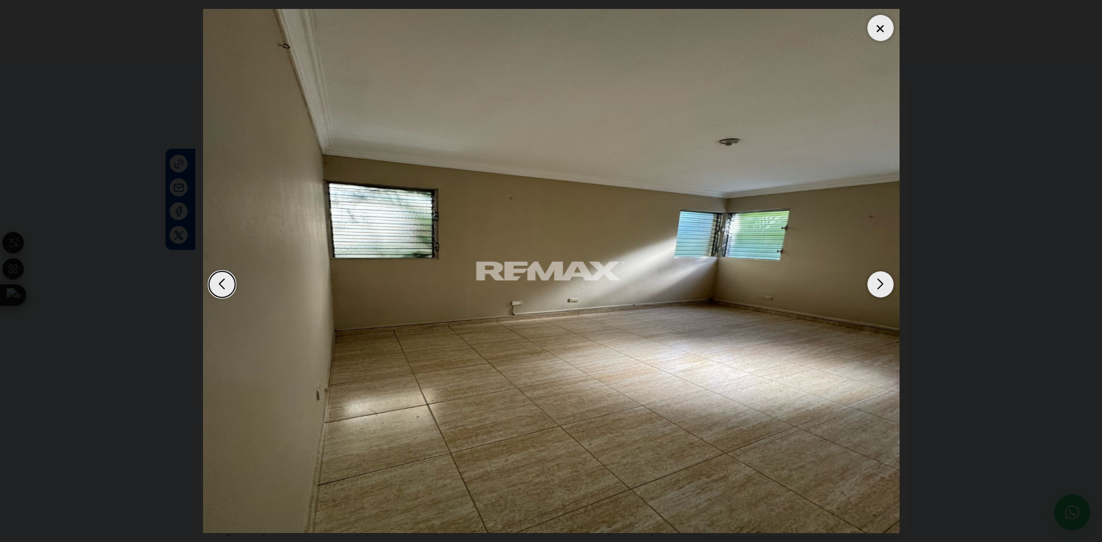
click at [879, 287] on div "Next slide" at bounding box center [880, 284] width 26 height 26
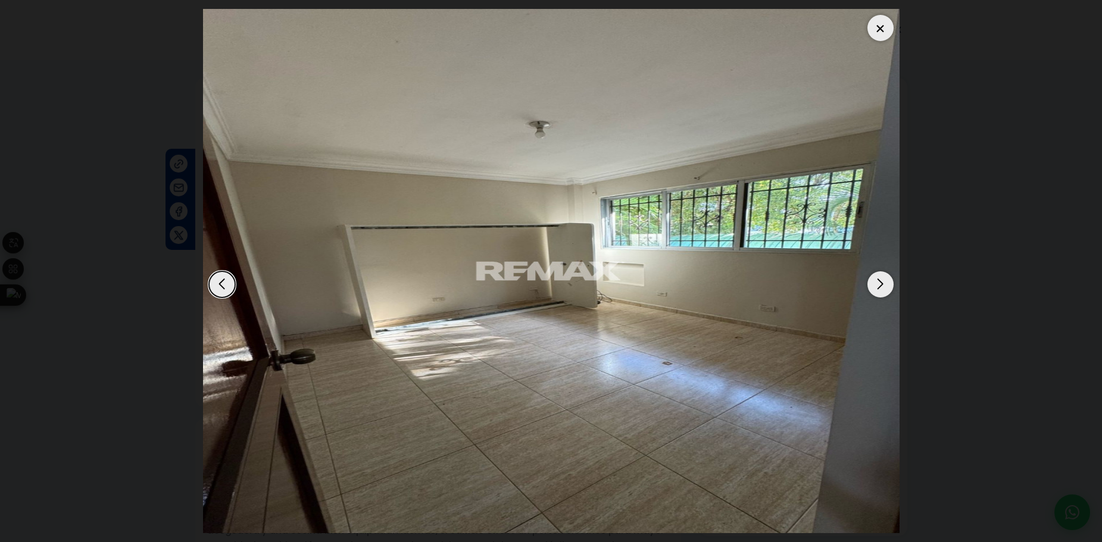
click at [879, 287] on div "Next slide" at bounding box center [880, 284] width 26 height 26
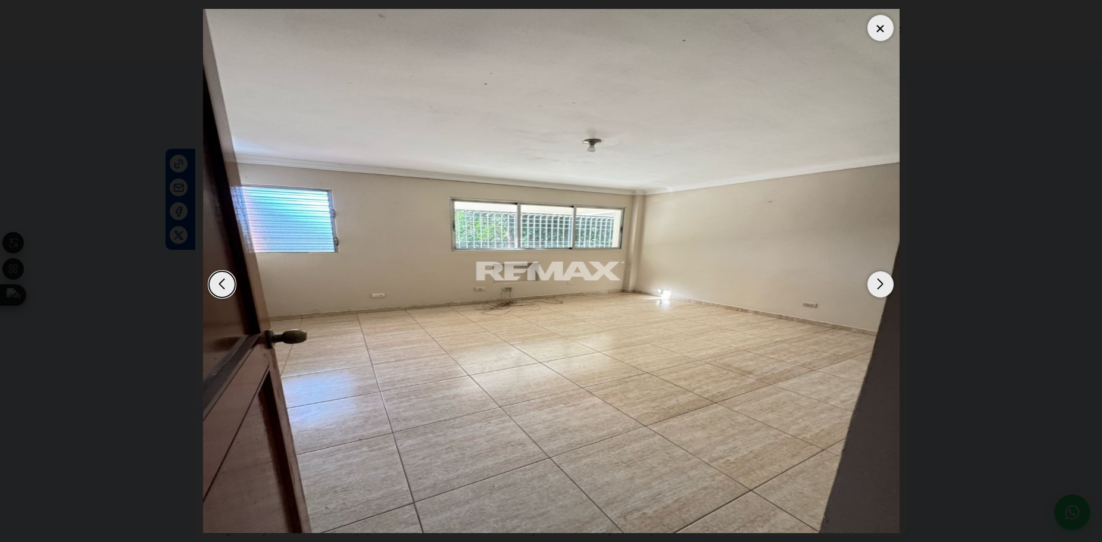
click at [879, 287] on div "Next slide" at bounding box center [880, 284] width 26 height 26
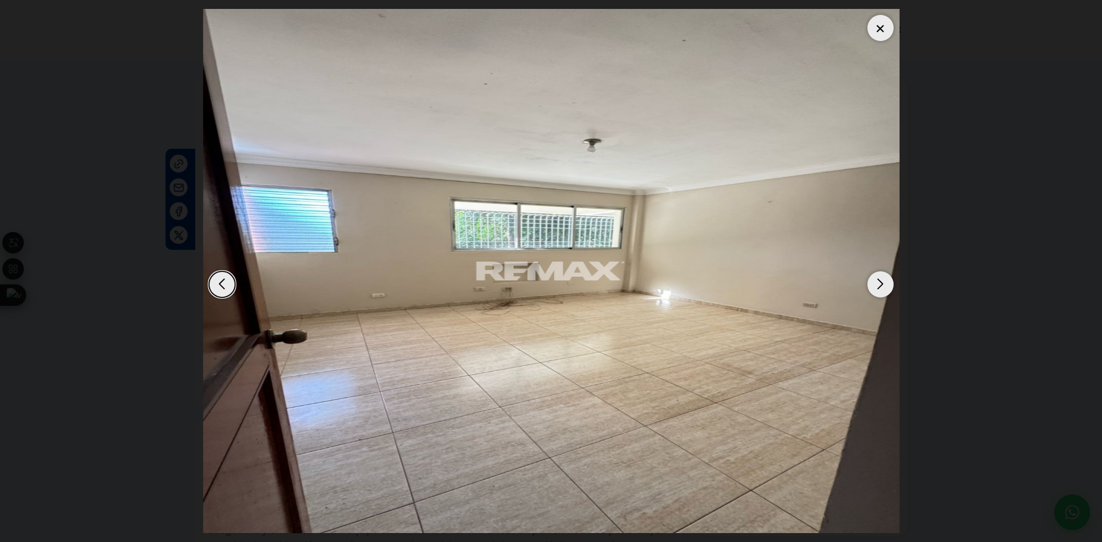
click at [882, 36] on div at bounding box center [880, 28] width 26 height 26
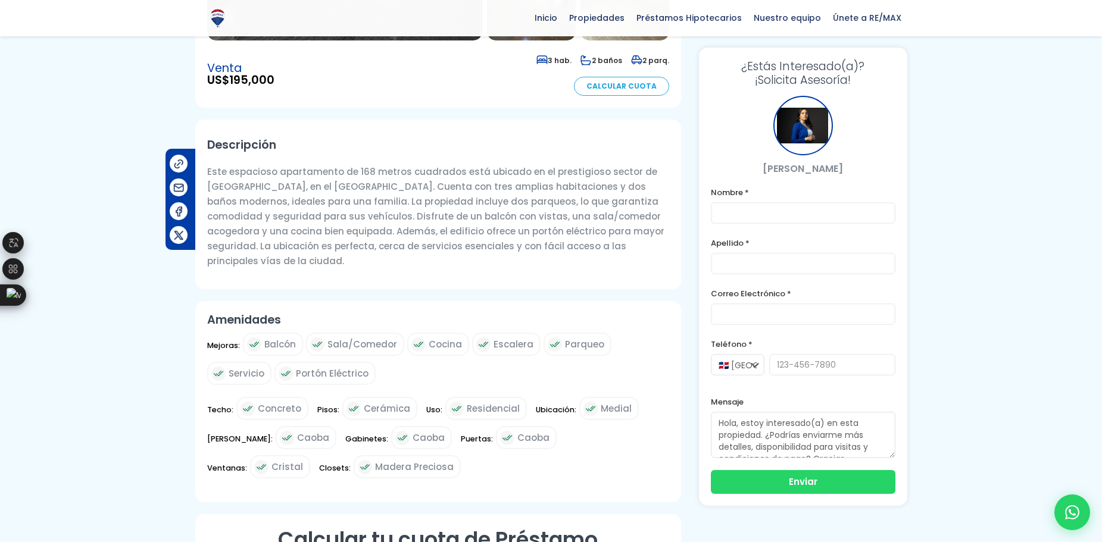
scroll to position [298, 0]
